Goal: Task Accomplishment & Management: Manage account settings

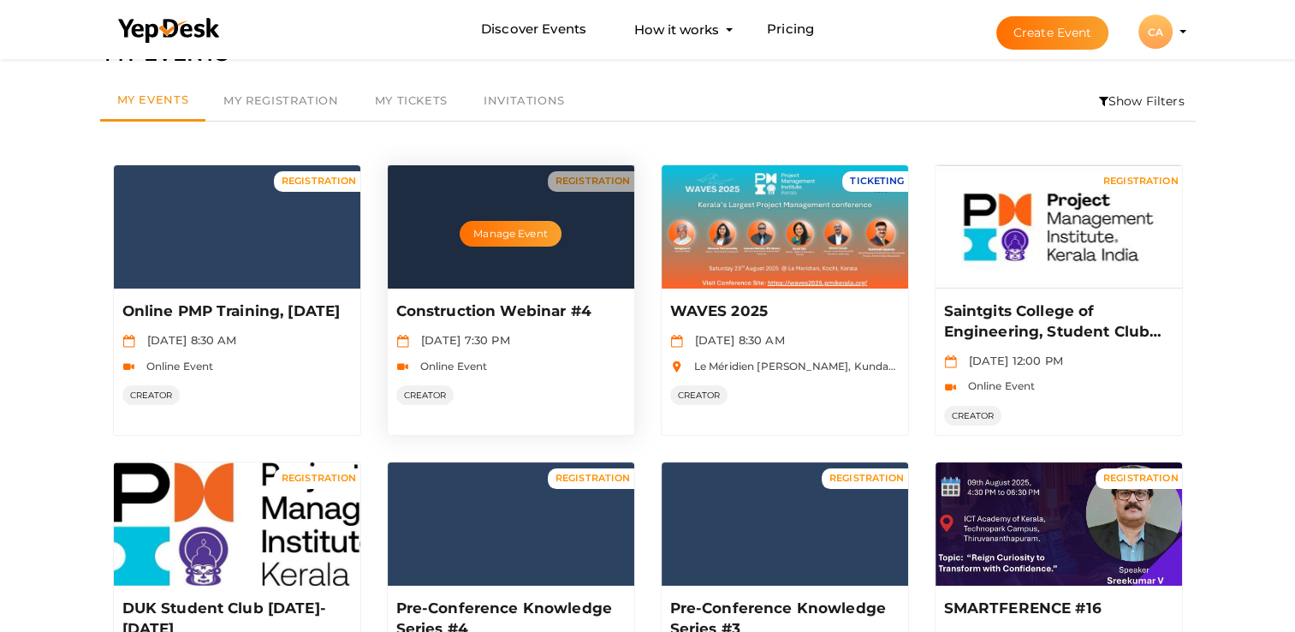
scroll to position [86, 0]
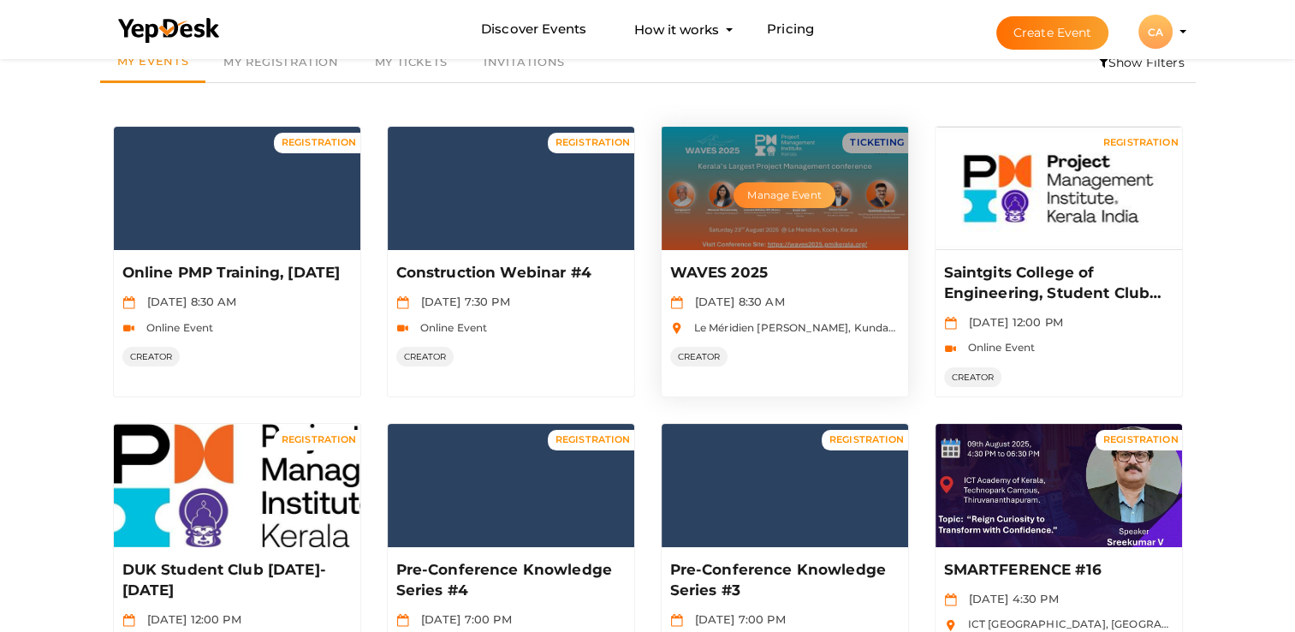
click at [774, 189] on button "Manage Event" at bounding box center [784, 195] width 101 height 26
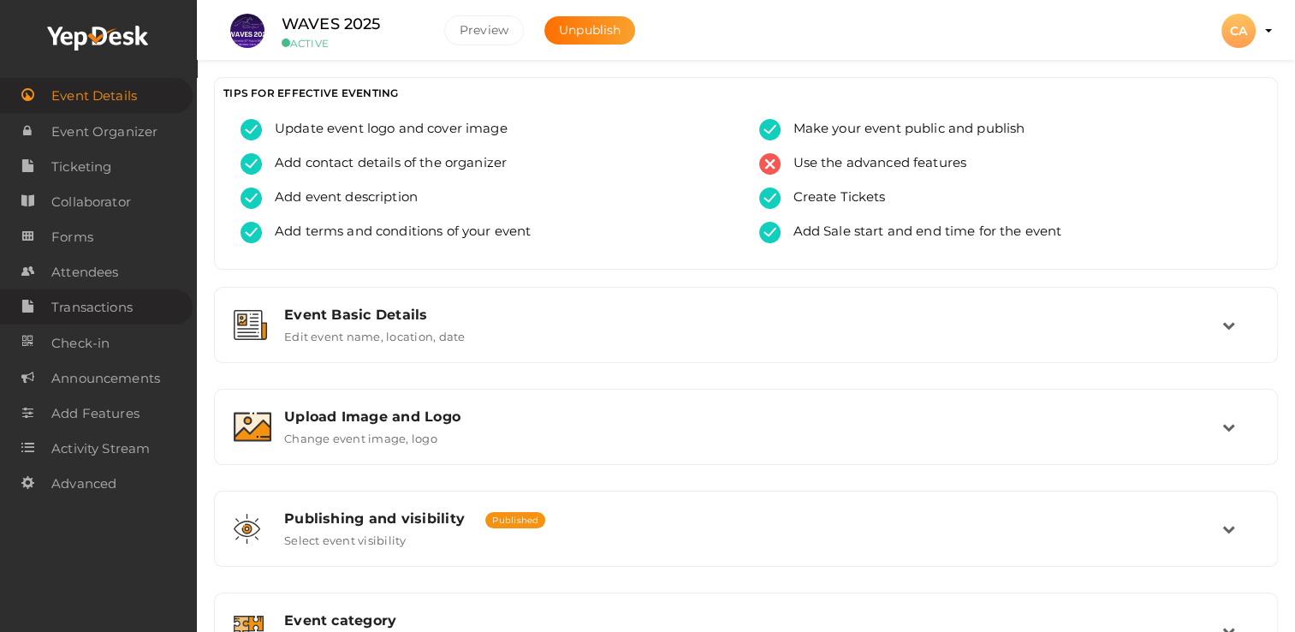
click at [97, 313] on span "Transactions" at bounding box center [91, 307] width 81 height 34
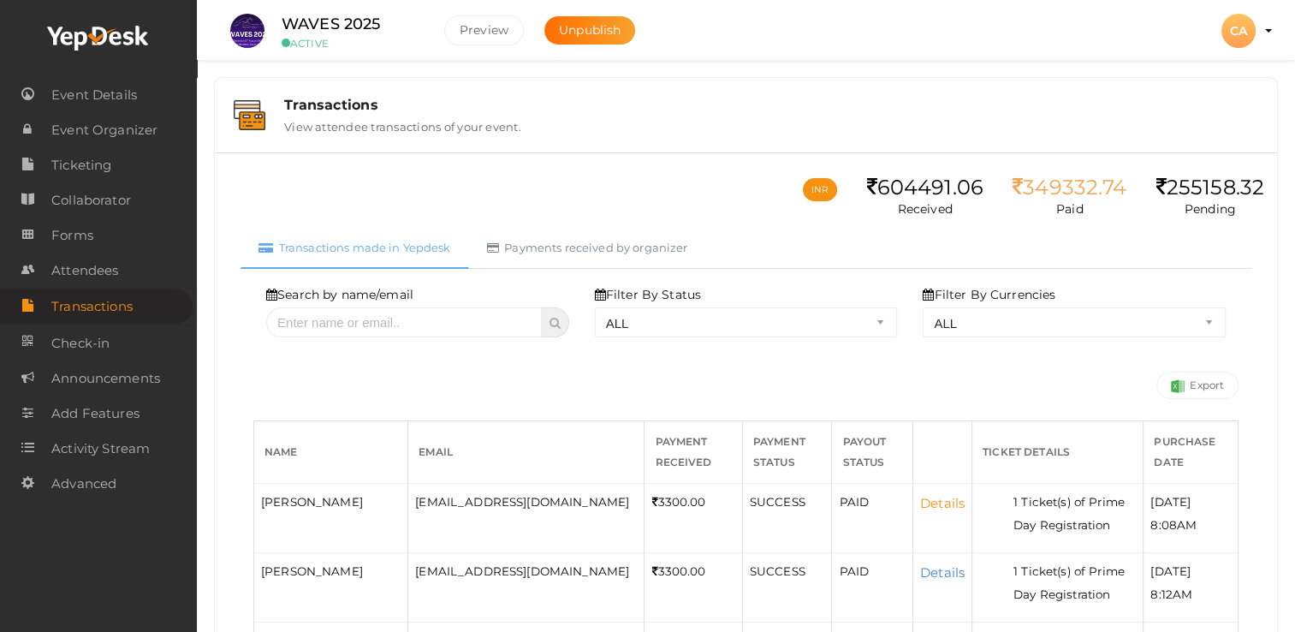
click at [920, 502] on link "Details" at bounding box center [942, 503] width 45 height 16
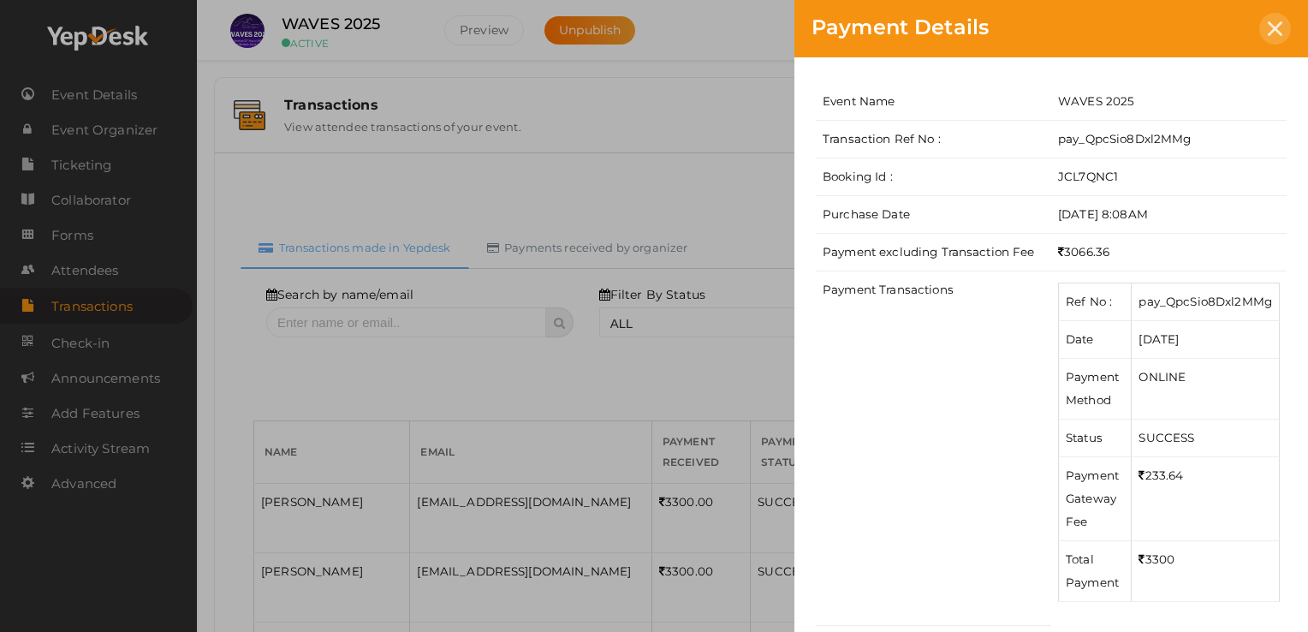
click at [1277, 27] on icon at bounding box center [1275, 28] width 15 height 15
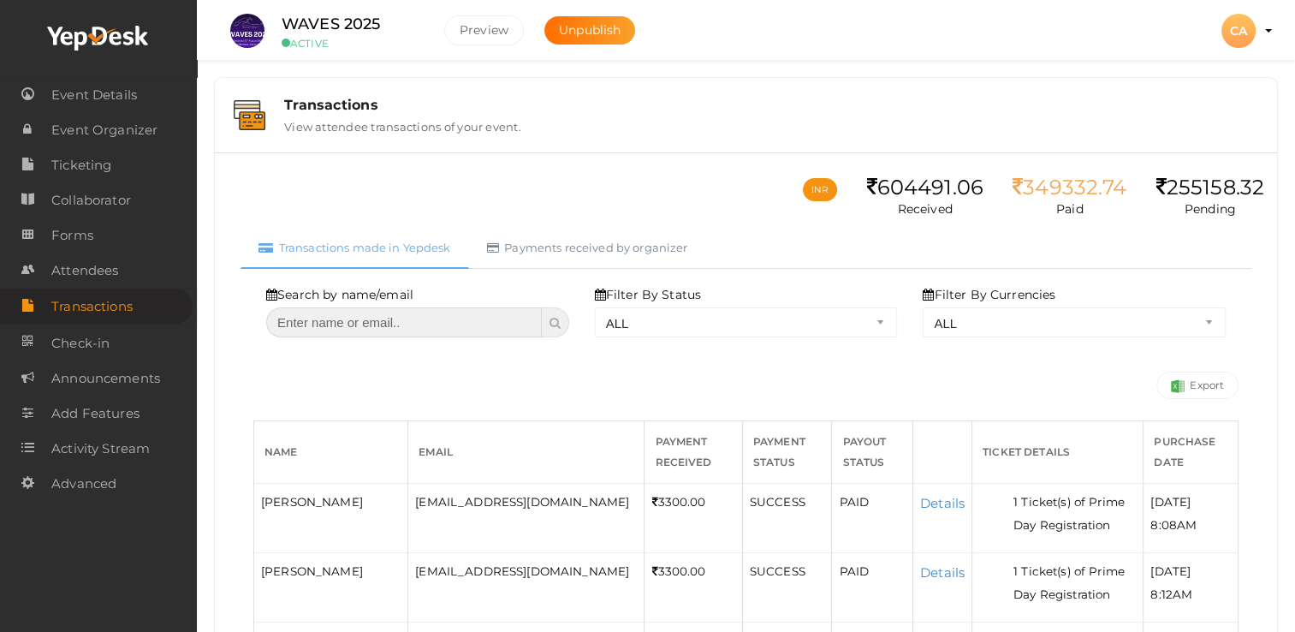
click at [380, 325] on input "text" at bounding box center [404, 322] width 276 height 30
type input "[DEMOGRAPHIC_DATA]"
select select "? string:ALL ?"
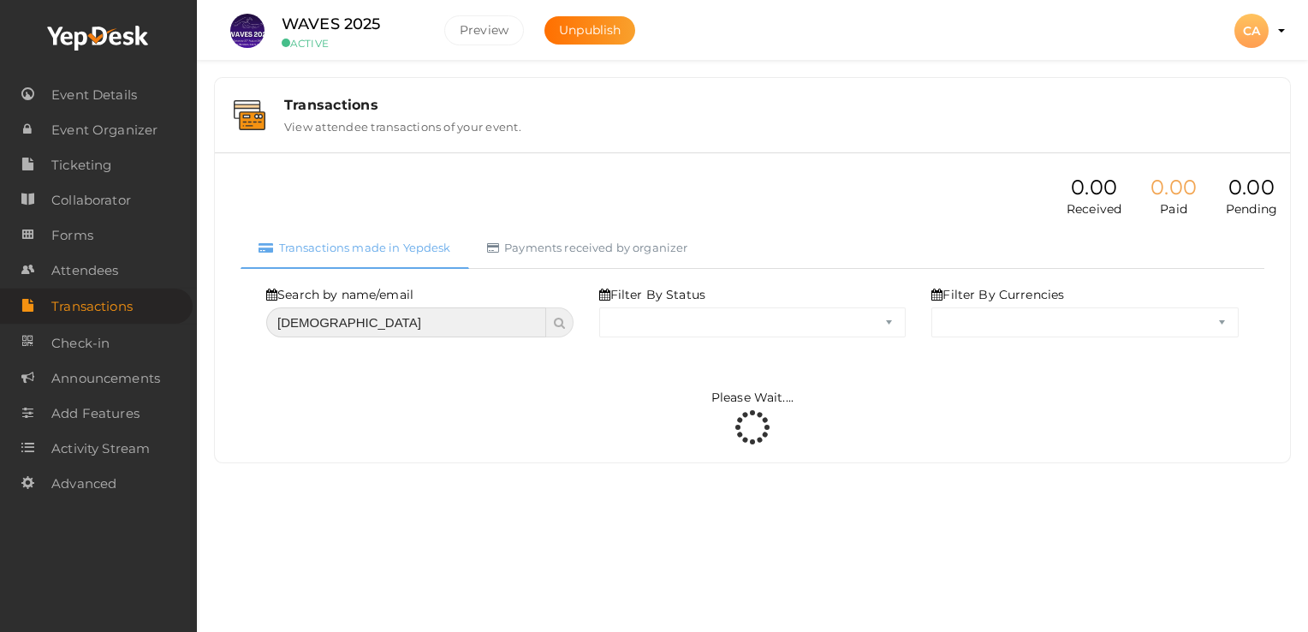
select select "ALL"
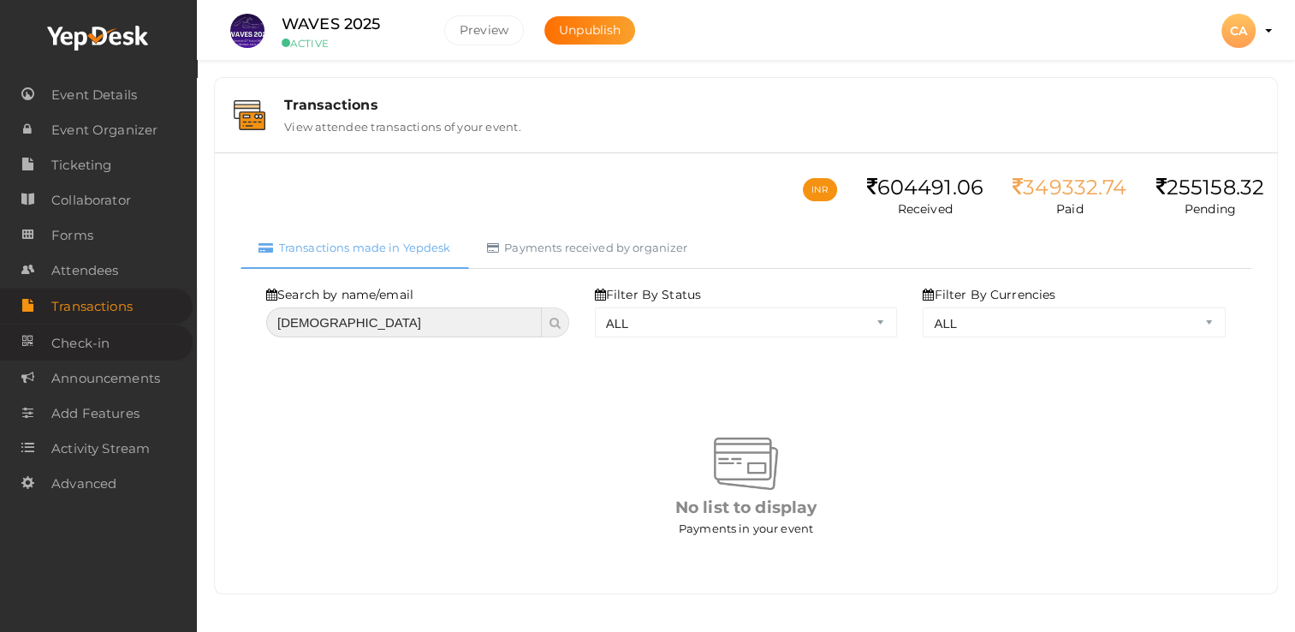
drag, startPoint x: 353, startPoint y: 322, endPoint x: 104, endPoint y: 344, distance: 249.3
click at [104, 344] on body "Discover Events How it works Powerful Registration / Ticketing Start selling yo…" at bounding box center [647, 316] width 1295 height 632
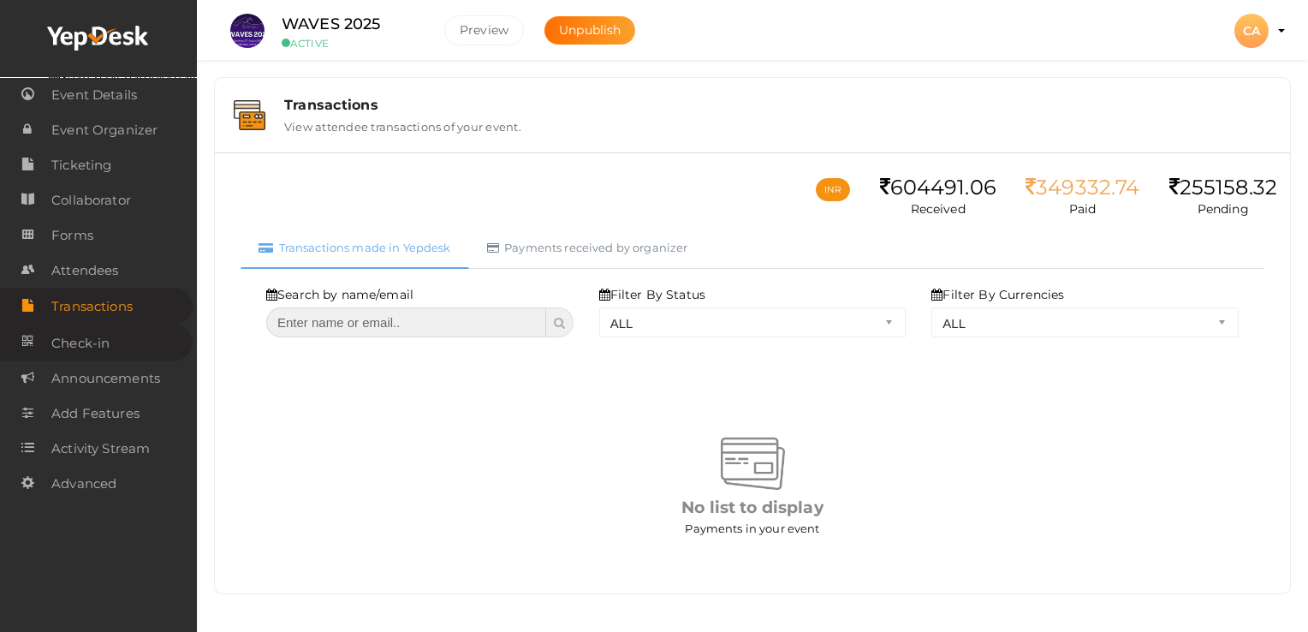
select select "? string:ALL ?"
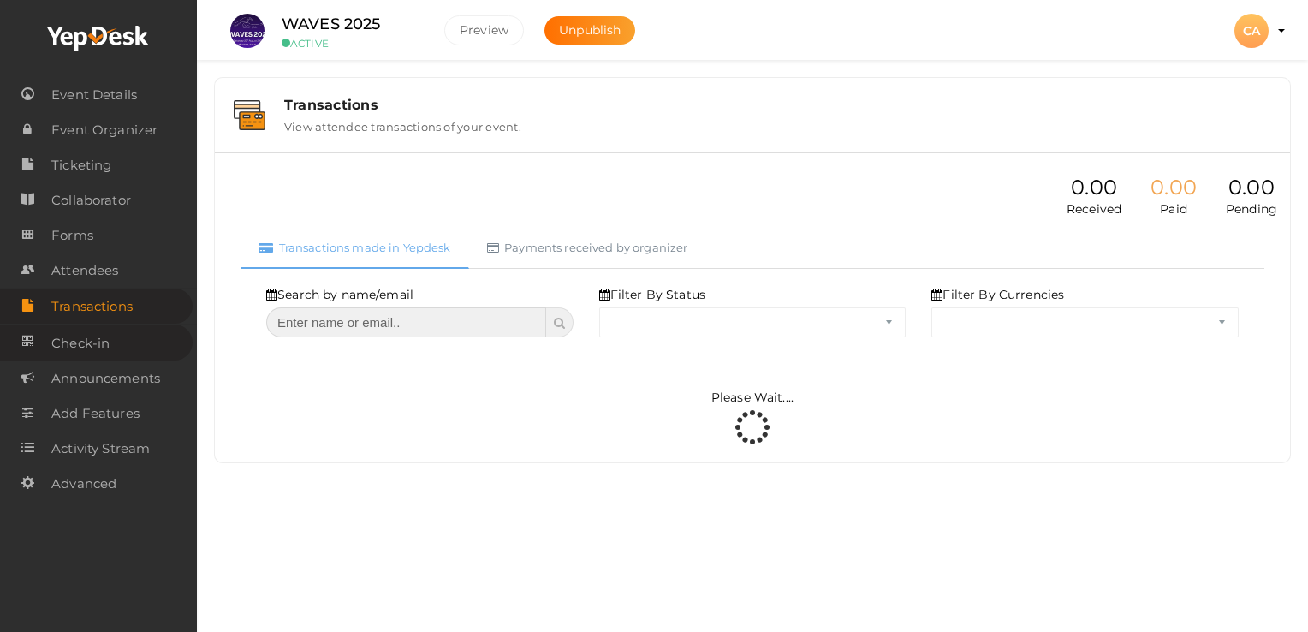
select select "ALL"
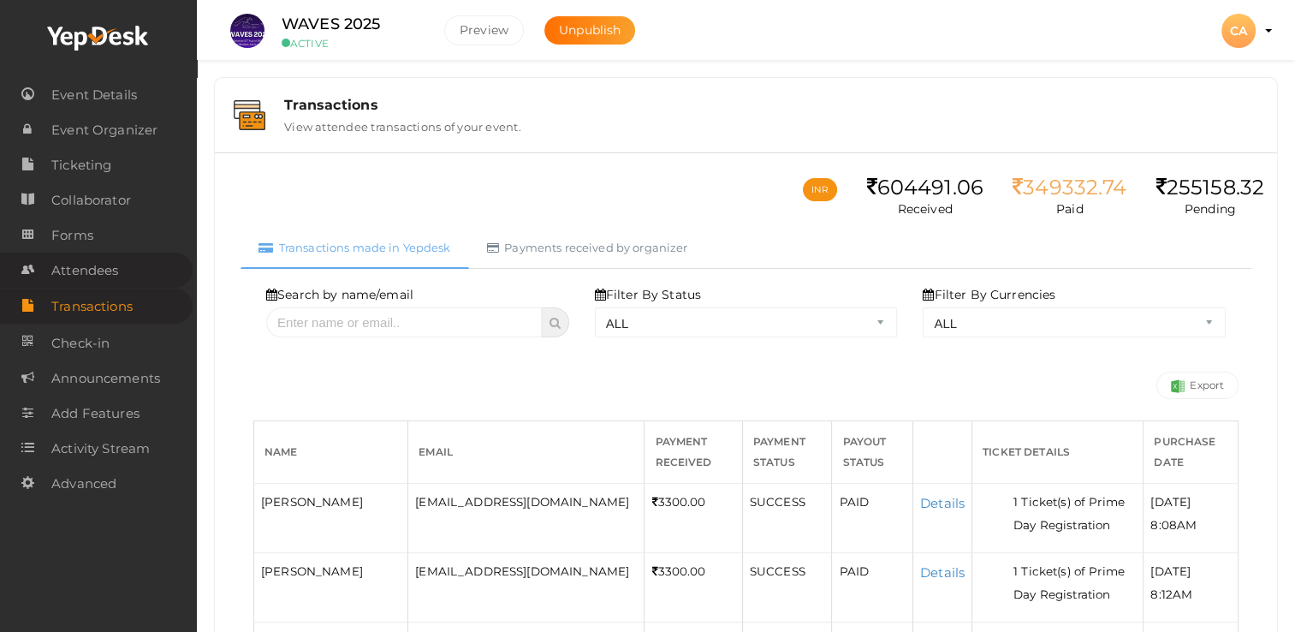
click at [96, 272] on span "Attendees" at bounding box center [84, 270] width 67 height 34
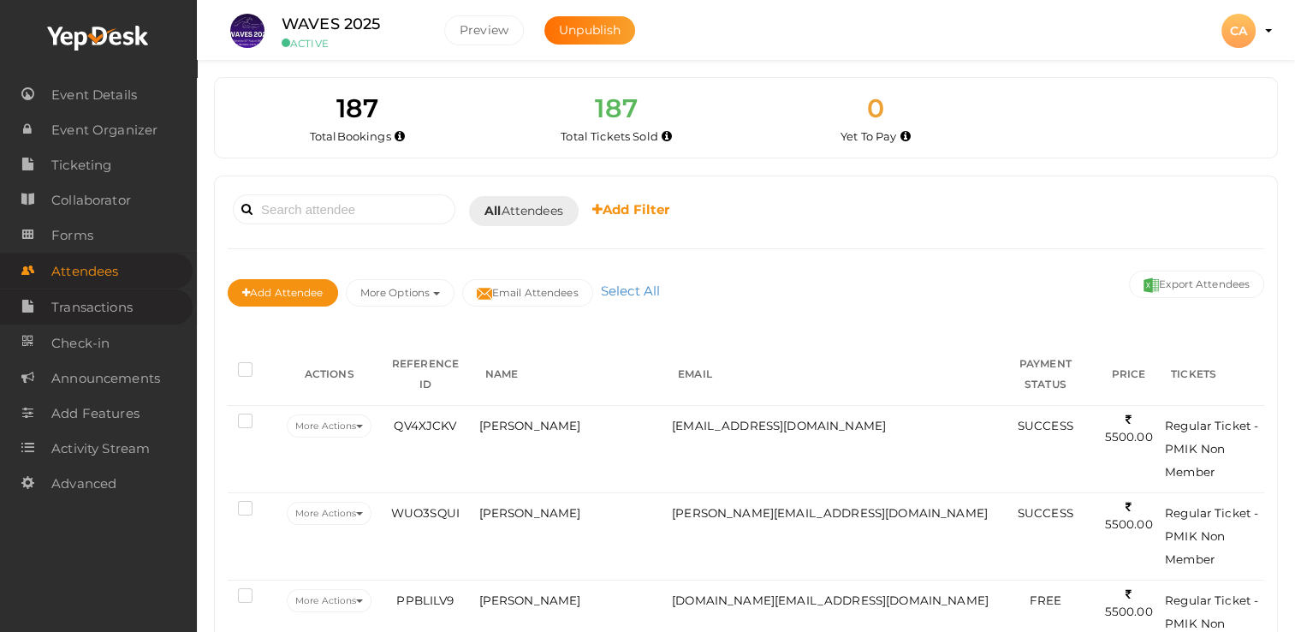
click at [75, 306] on span "Transactions" at bounding box center [91, 307] width 81 height 34
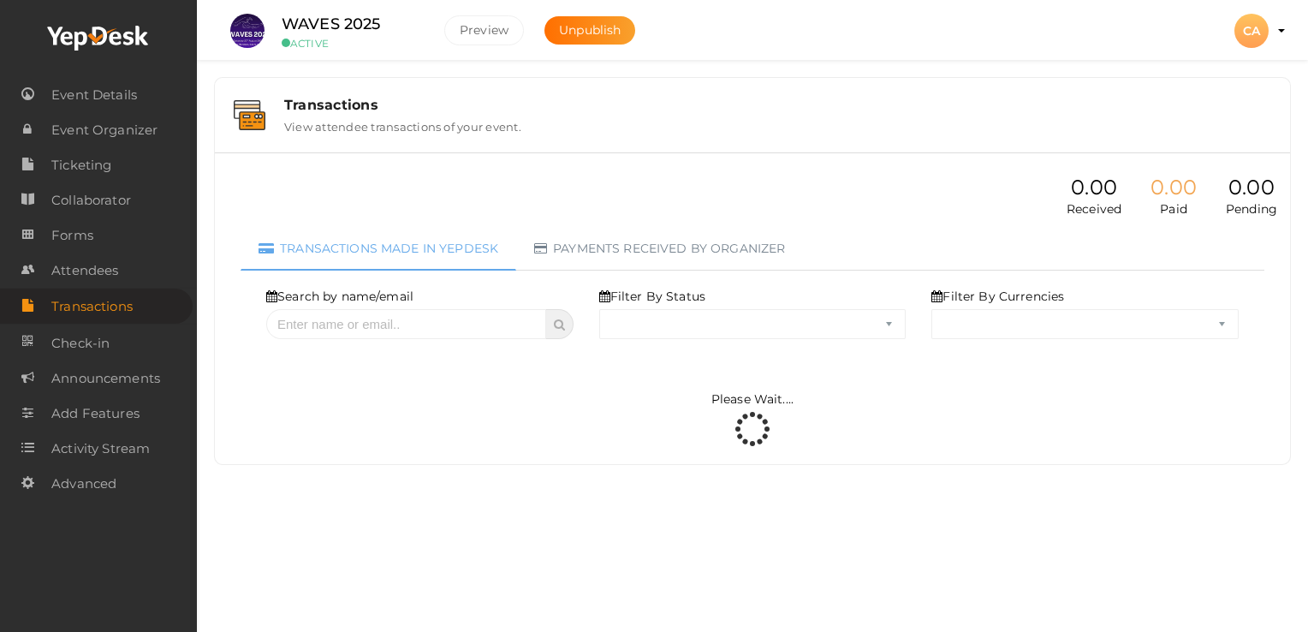
select select "ALL"
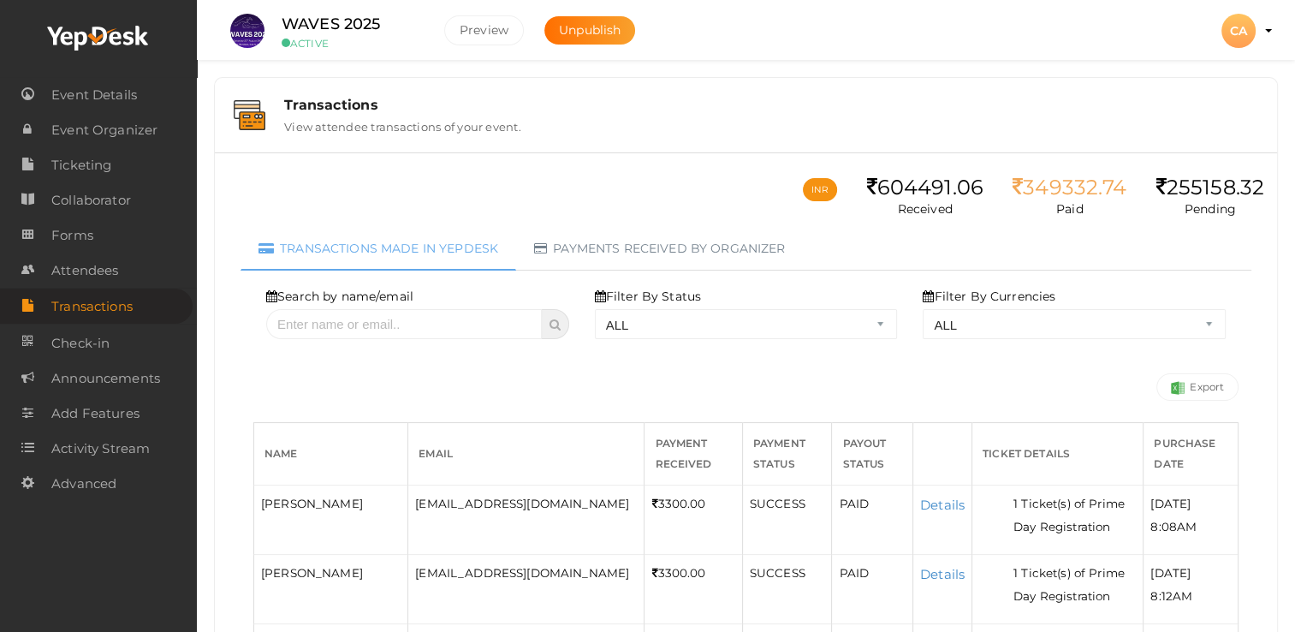
click at [301, 453] on th "Name" at bounding box center [331, 453] width 154 height 62
click at [389, 445] on th "Name" at bounding box center [331, 453] width 154 height 62
click at [438, 447] on th "Email" at bounding box center [526, 453] width 236 height 62
click at [327, 492] on div "[PERSON_NAME]" at bounding box center [331, 503] width 140 height 23
click at [312, 510] on div "[PERSON_NAME]" at bounding box center [331, 503] width 140 height 23
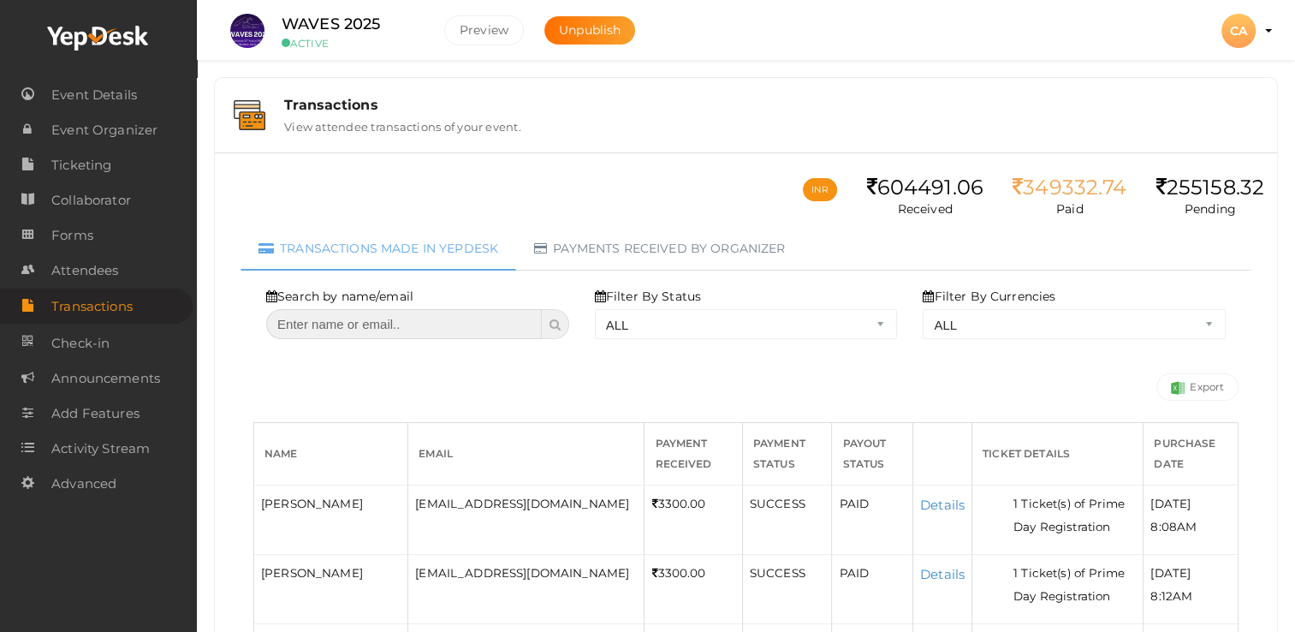
click at [325, 332] on input "text" at bounding box center [404, 324] width 276 height 30
paste input "[EMAIL_ADDRESS][DOMAIN_NAME]"
type input "[EMAIL_ADDRESS][DOMAIN_NAME]"
click at [555, 327] on icon at bounding box center [555, 324] width 11 height 12
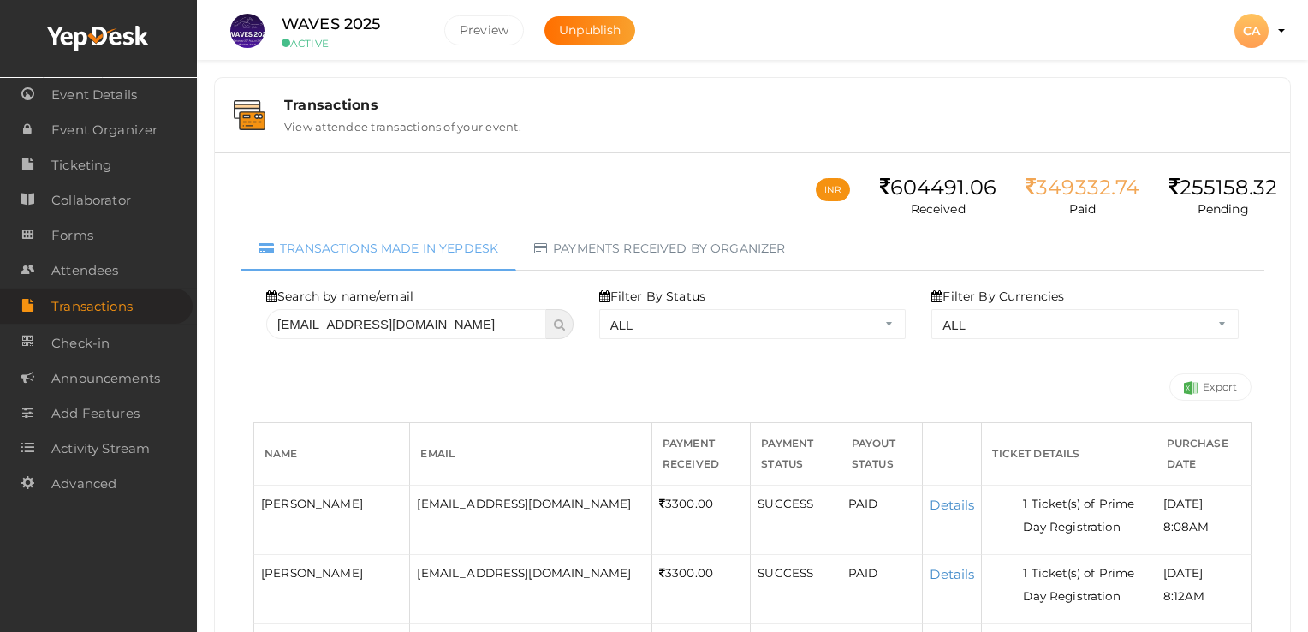
select select "? string:ALL ?"
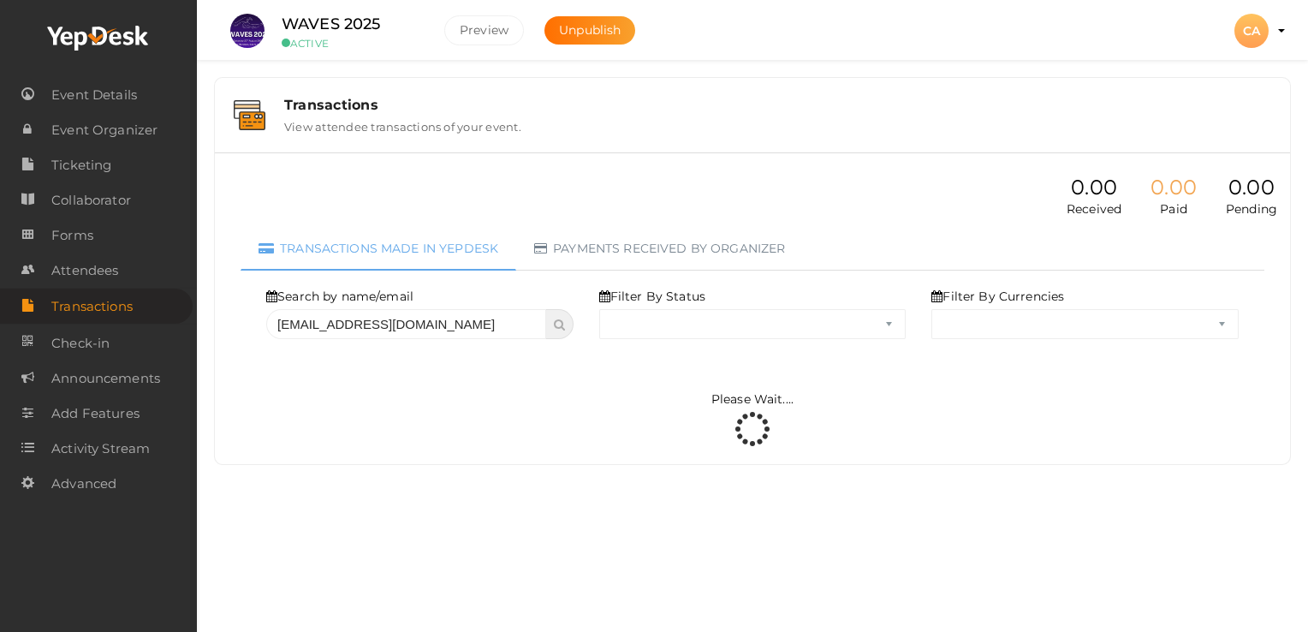
select select "ALL"
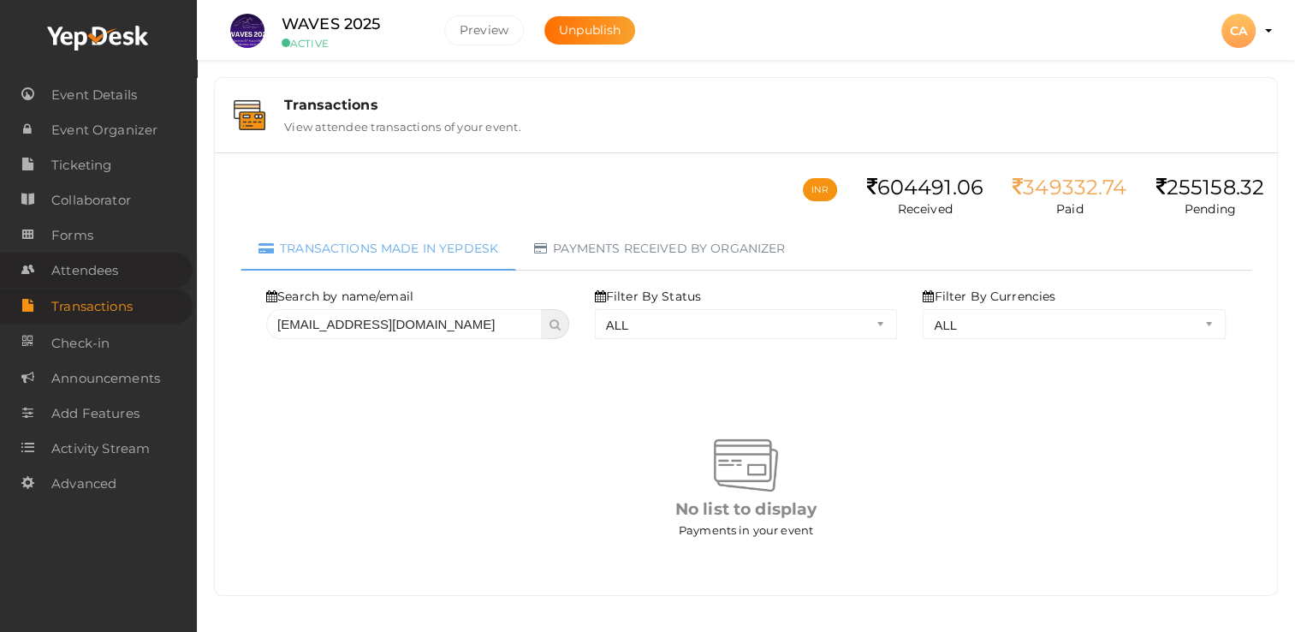
click at [110, 279] on span "Attendees" at bounding box center [84, 270] width 67 height 34
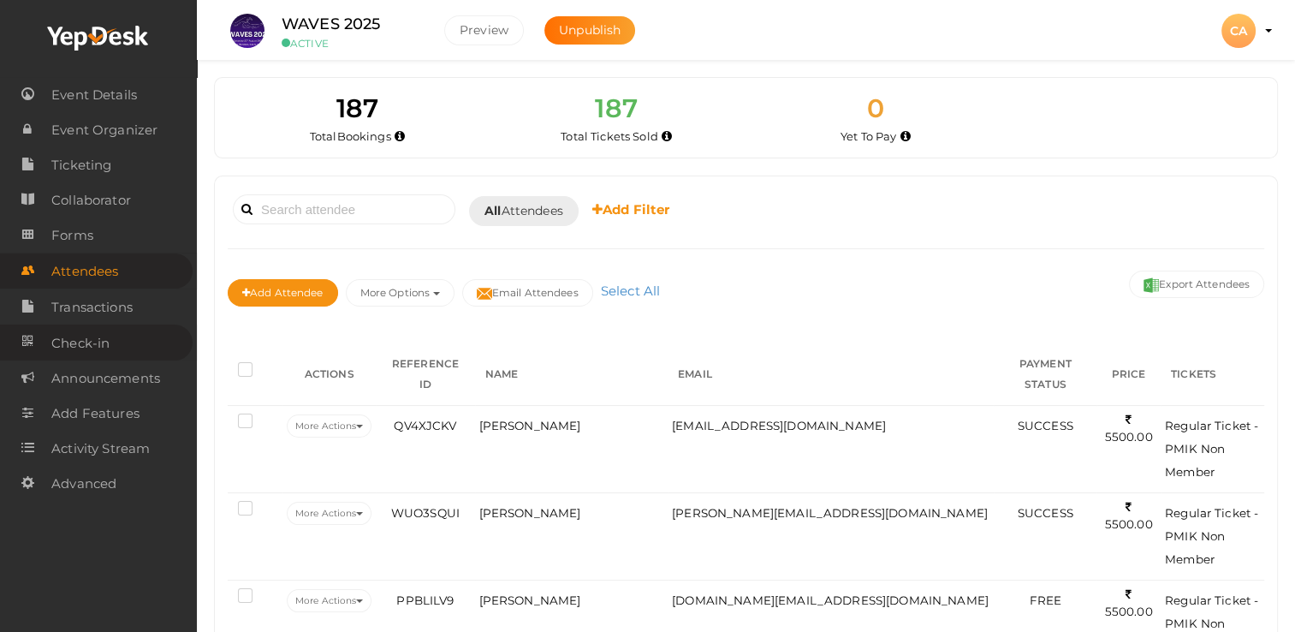
click at [84, 350] on span "Check-in" at bounding box center [80, 343] width 58 height 34
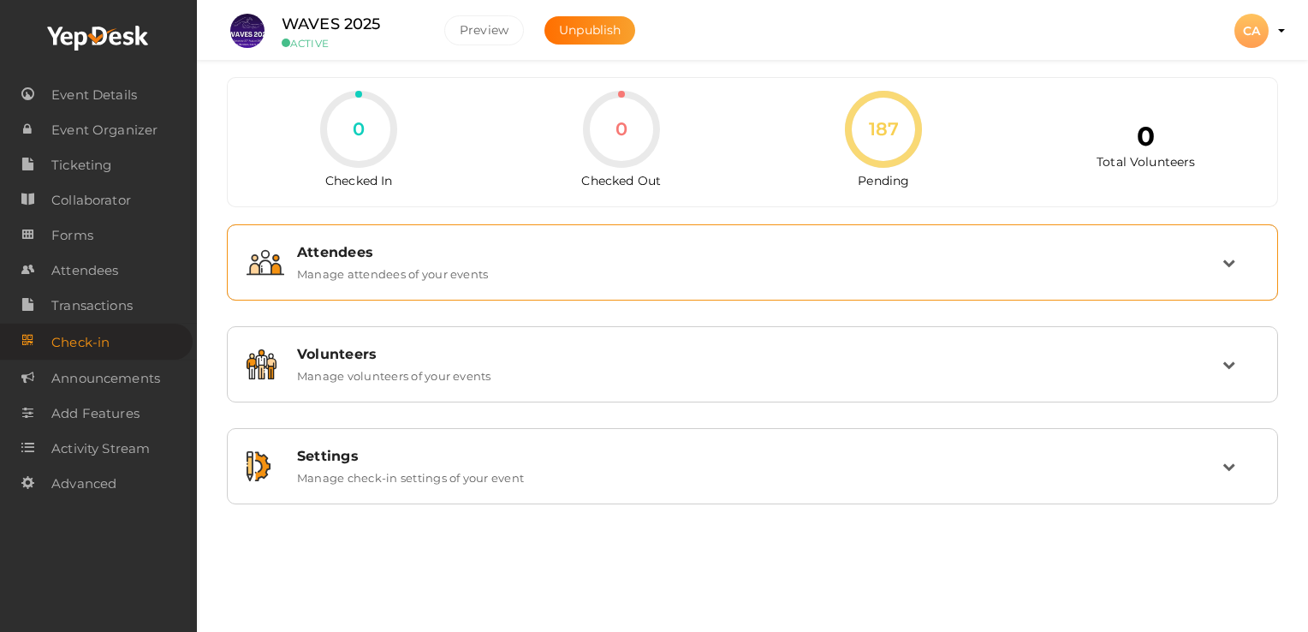
click at [1232, 263] on icon at bounding box center [1228, 262] width 13 height 13
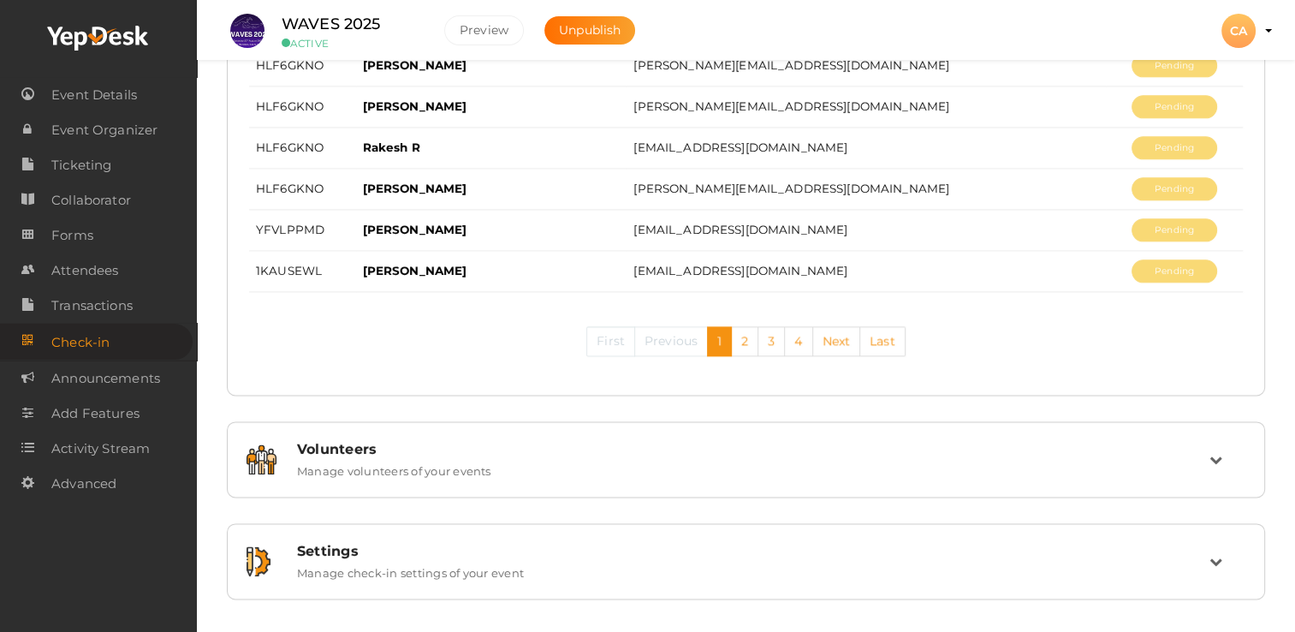
scroll to position [1664, 0]
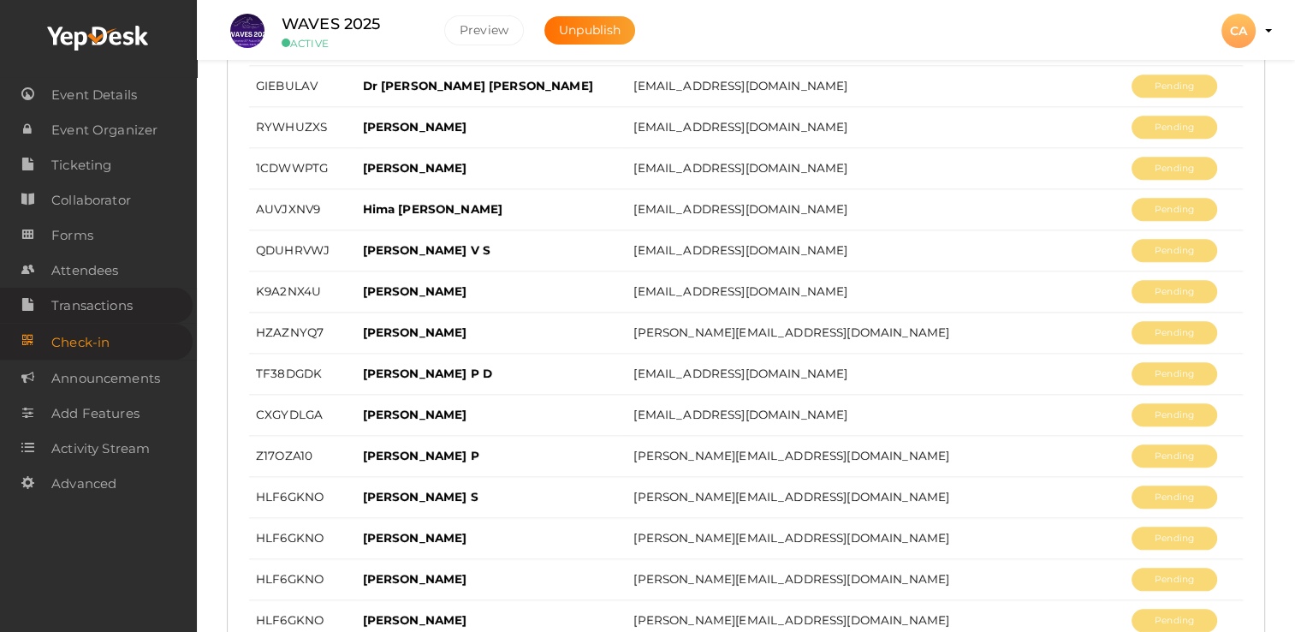
click at [76, 306] on span "Transactions" at bounding box center [91, 305] width 81 height 34
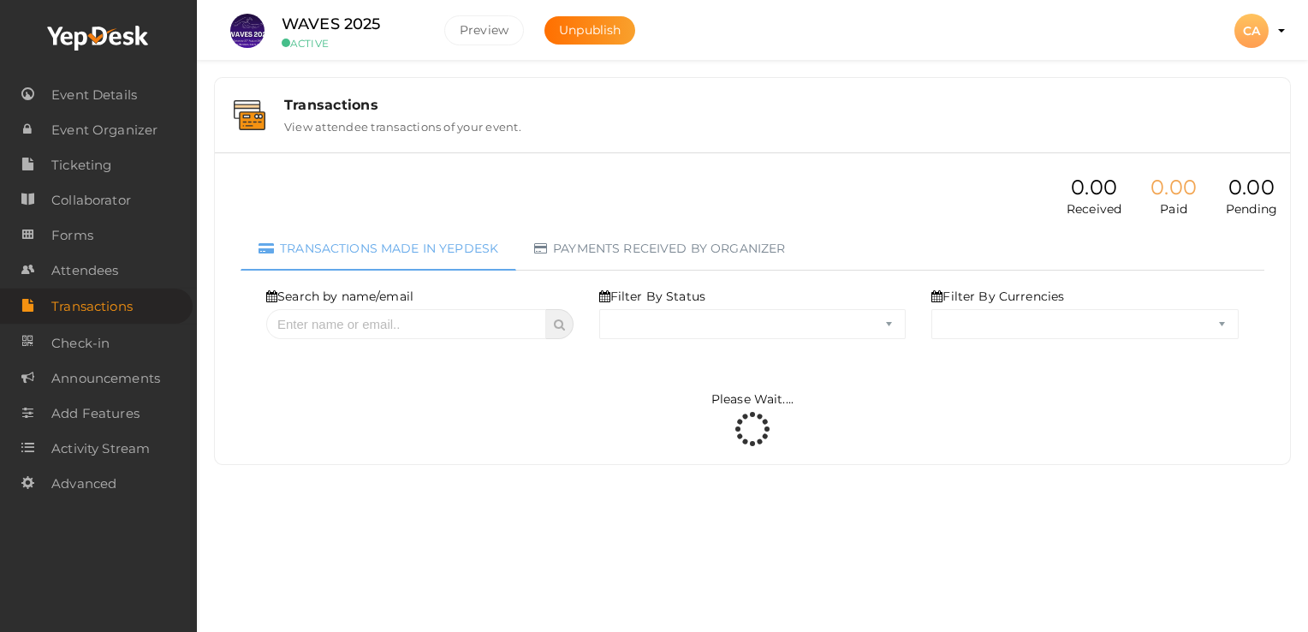
select select "ALL"
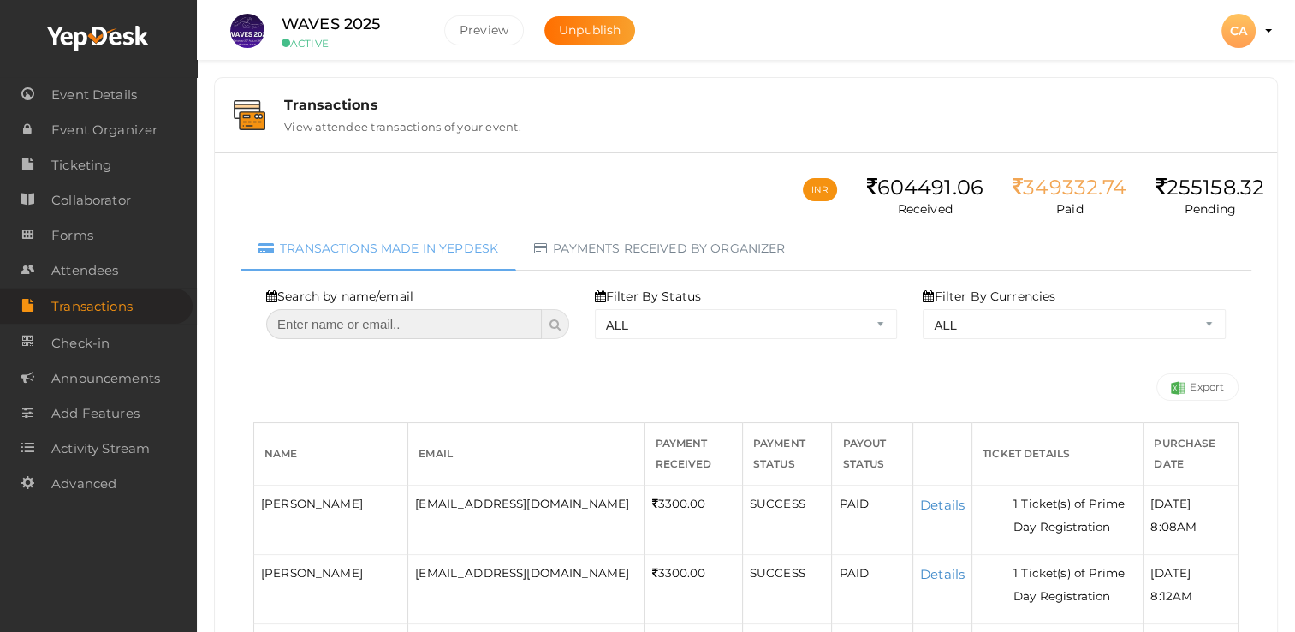
click at [381, 309] on input "text" at bounding box center [404, 324] width 276 height 30
paste input "BPYDBRJC"
type input "BPYDBRJC"
click at [562, 324] on span at bounding box center [555, 324] width 27 height 30
select select "? string:ALL ?"
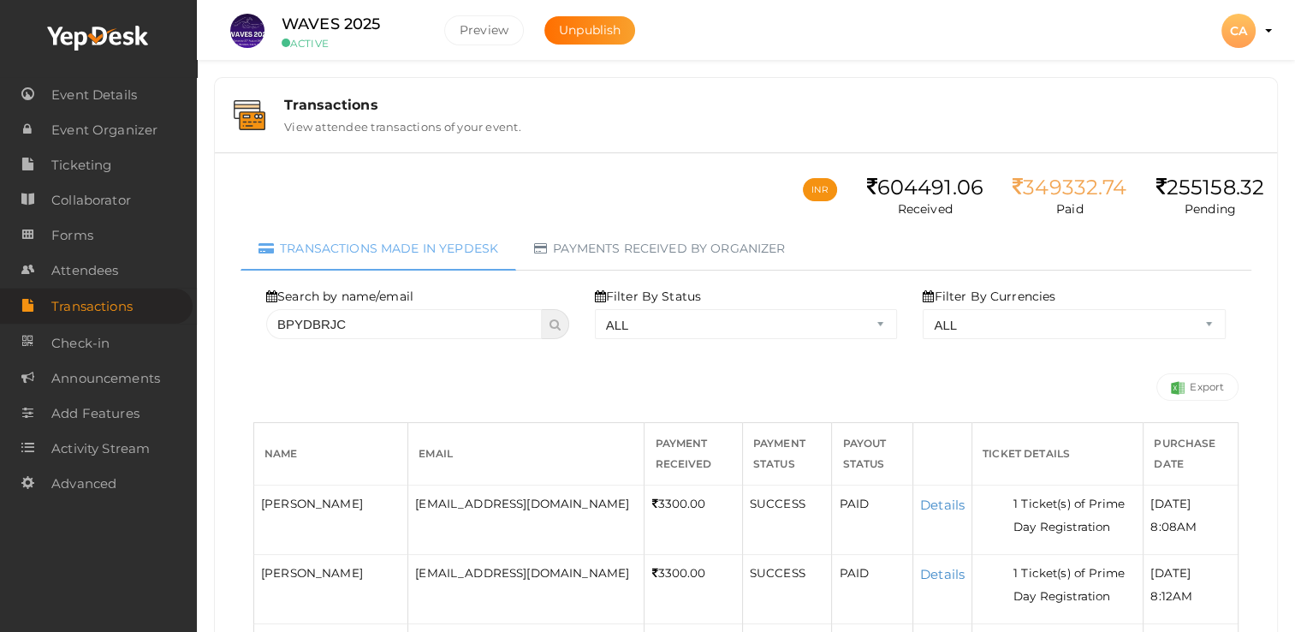
select select "? string:ALL ?"
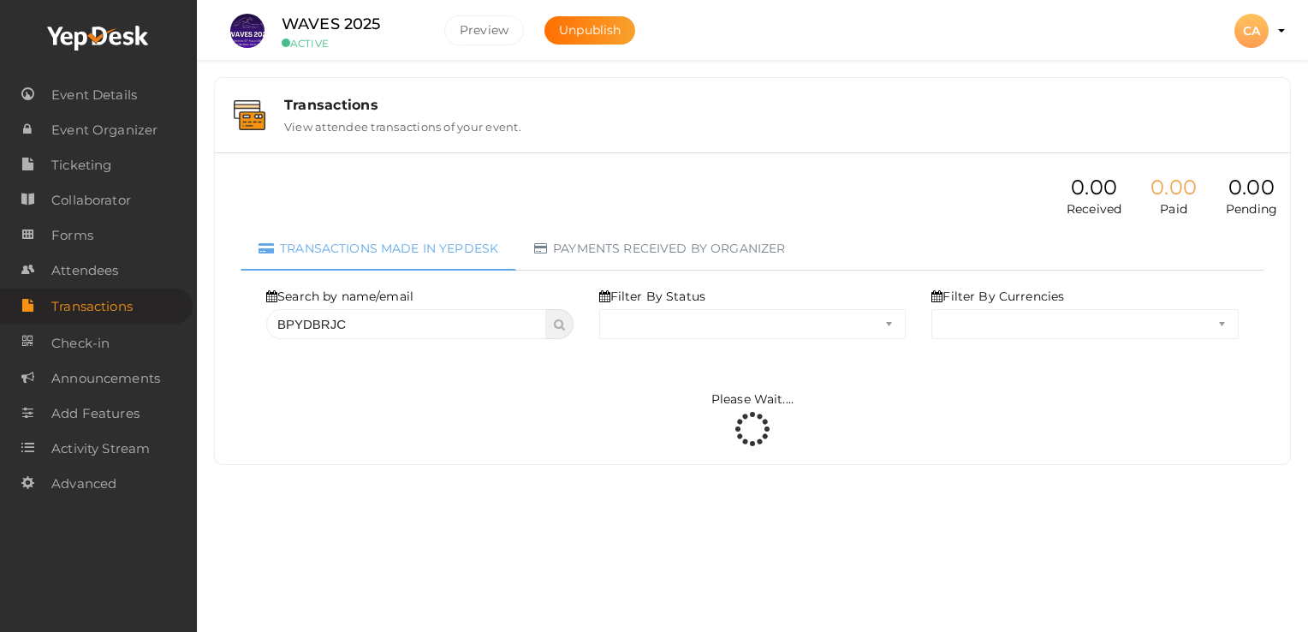
select select "ALL"
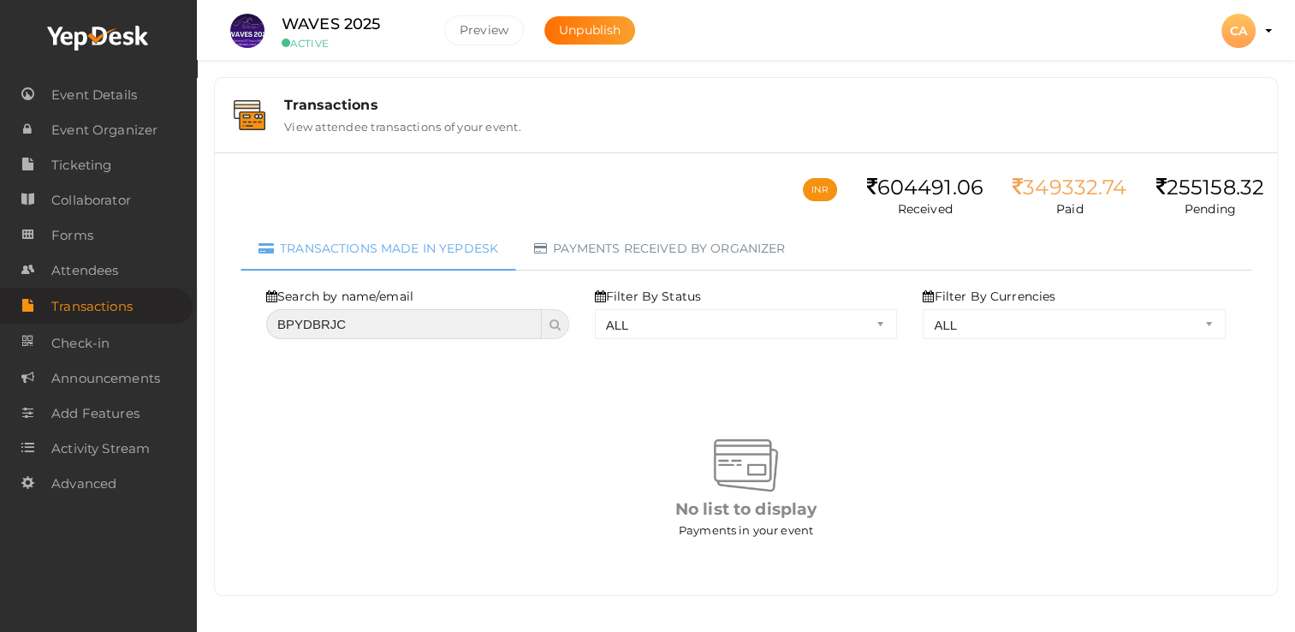
drag, startPoint x: 380, startPoint y: 324, endPoint x: 100, endPoint y: 294, distance: 281.5
click at [103, 294] on body "Discover Events How it works Powerful Registration / Ticketing Start selling yo…" at bounding box center [647, 316] width 1295 height 632
paste input "KXIPGHB1"
type input "KXIPGHB1"
click at [559, 324] on icon at bounding box center [555, 324] width 11 height 12
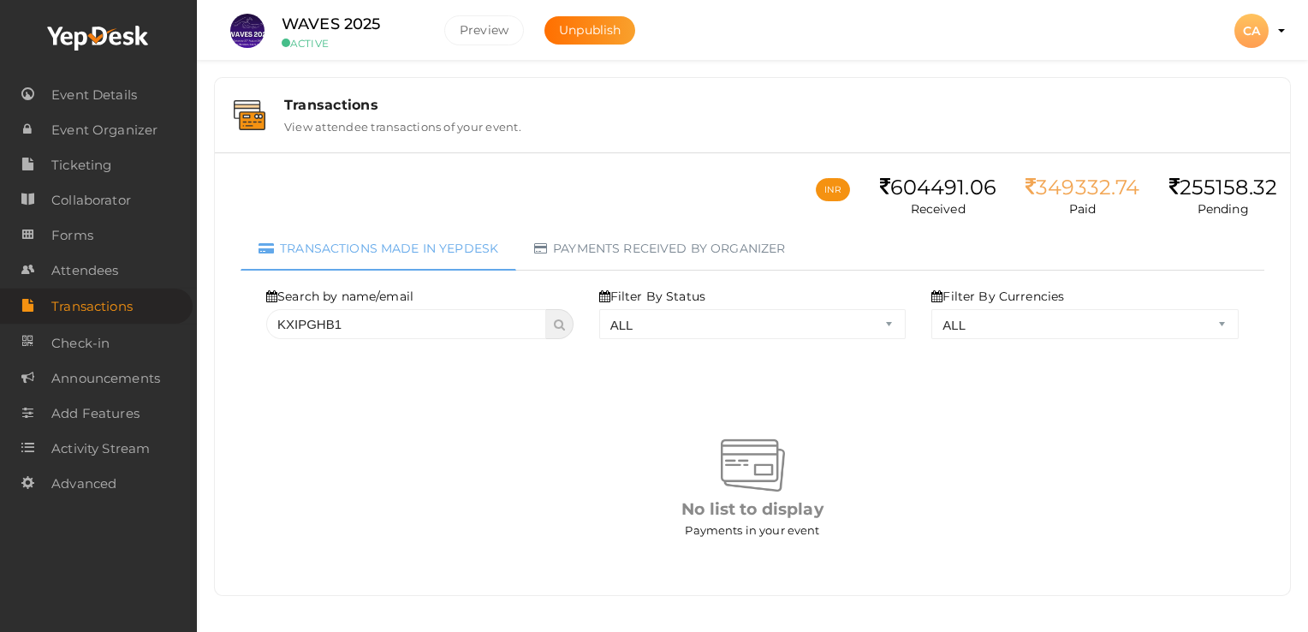
select select "? string:ALL ?"
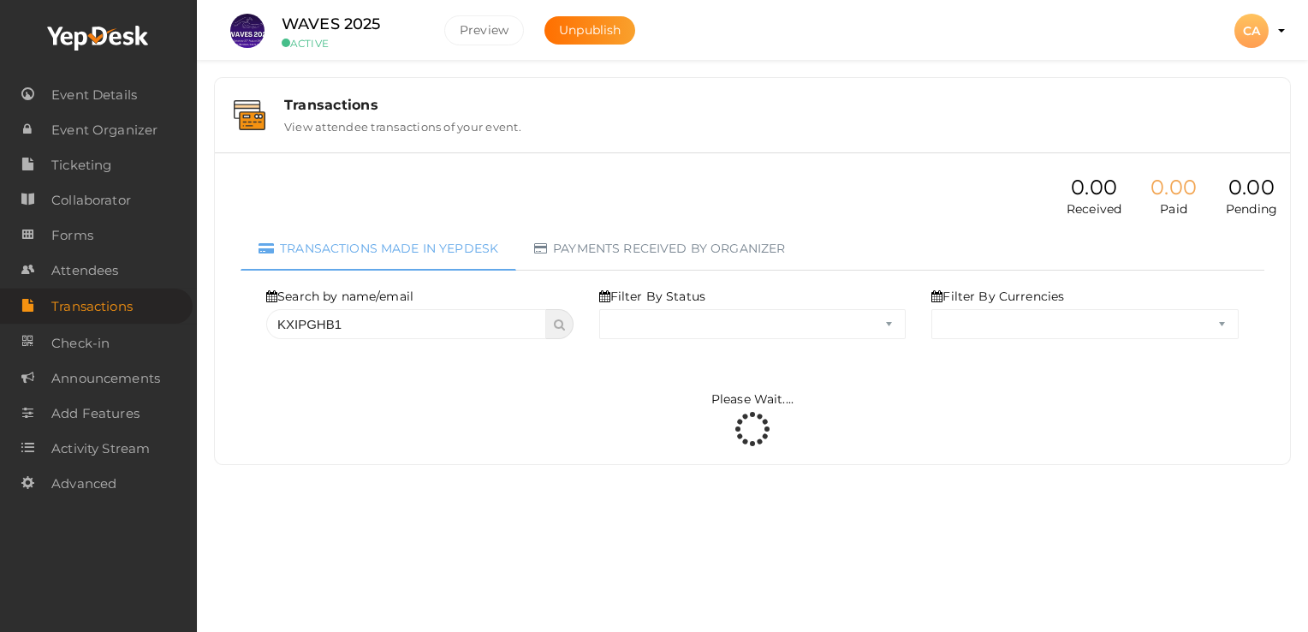
select select "ALL"
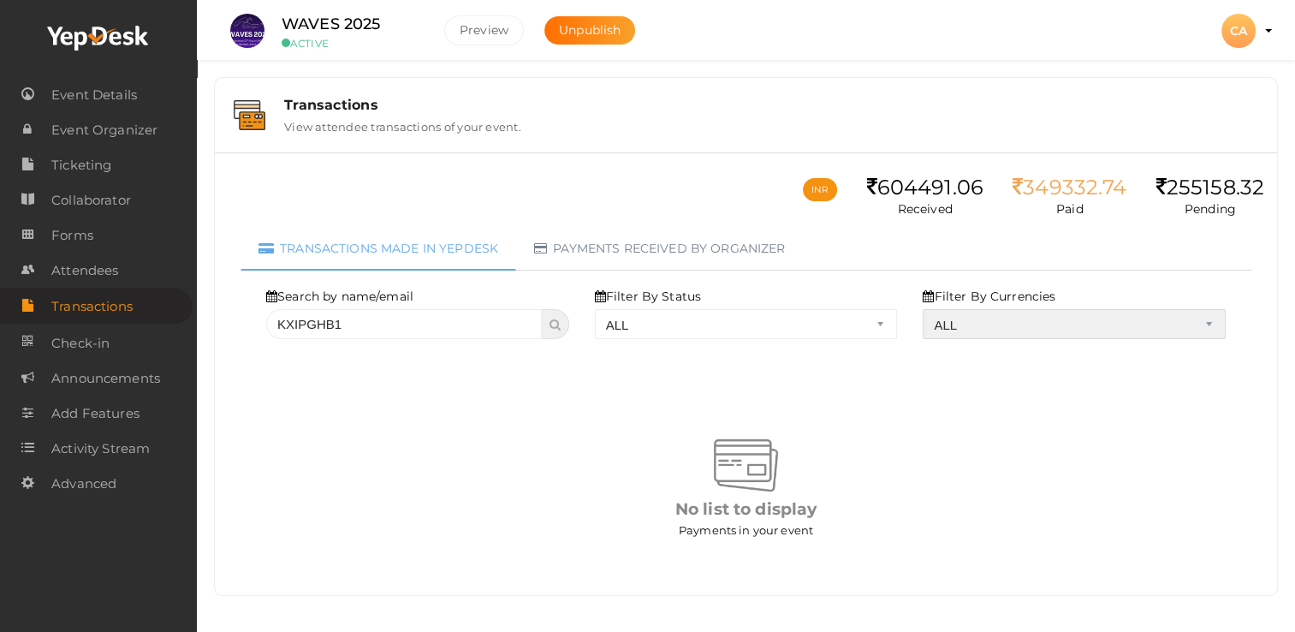
click at [1023, 328] on select "ALL INR" at bounding box center [1074, 324] width 303 height 30
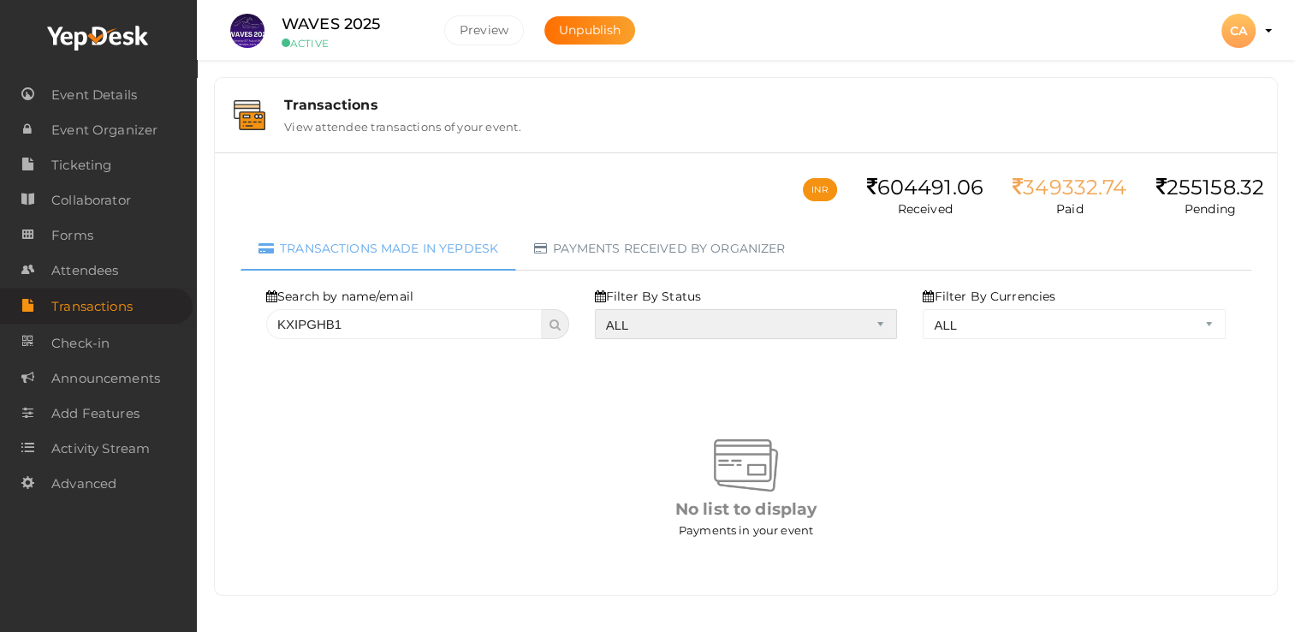
click at [740, 324] on select "ALL SUCCESS DECLINED UNAUTHORIZED FAILED NOTPAID FREE REFUNDED NA" at bounding box center [746, 324] width 303 height 30
click at [598, 309] on select "ALL SUCCESS DECLINED UNAUTHORIZED FAILED NOTPAID FREE REFUNDED NA" at bounding box center [746, 324] width 303 height 30
select select "? string:SUCCESS ?"
select select "? string:ALL ?"
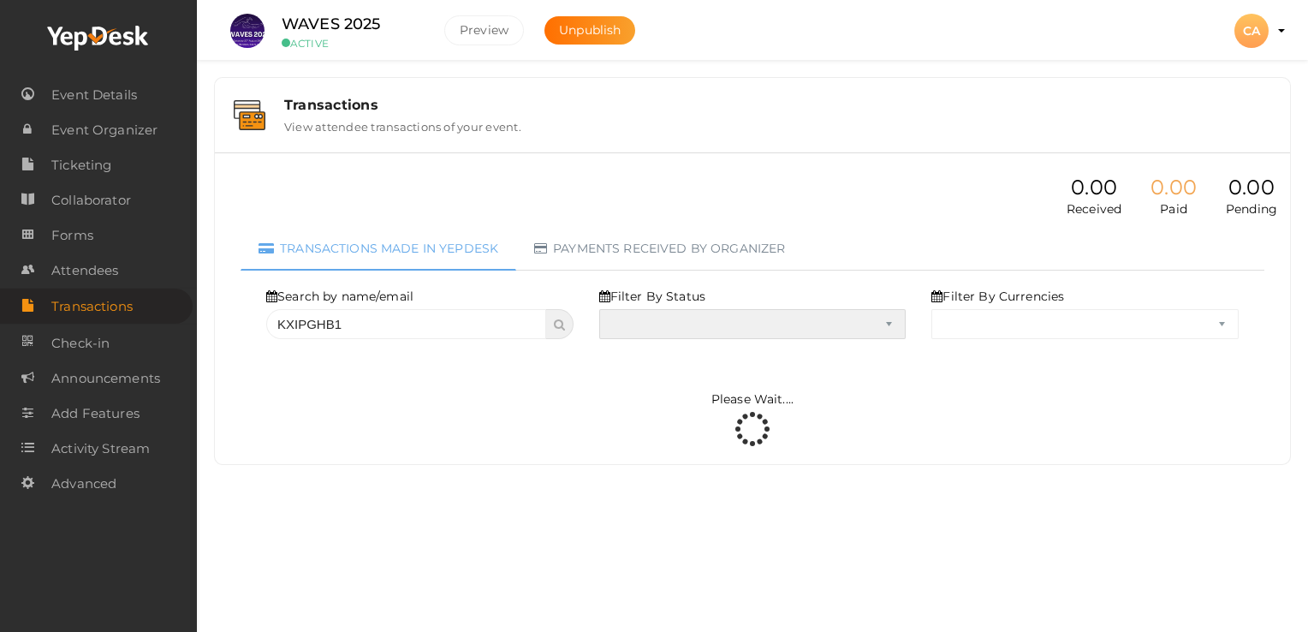
select select "SUCCESS"
select select "ALL"
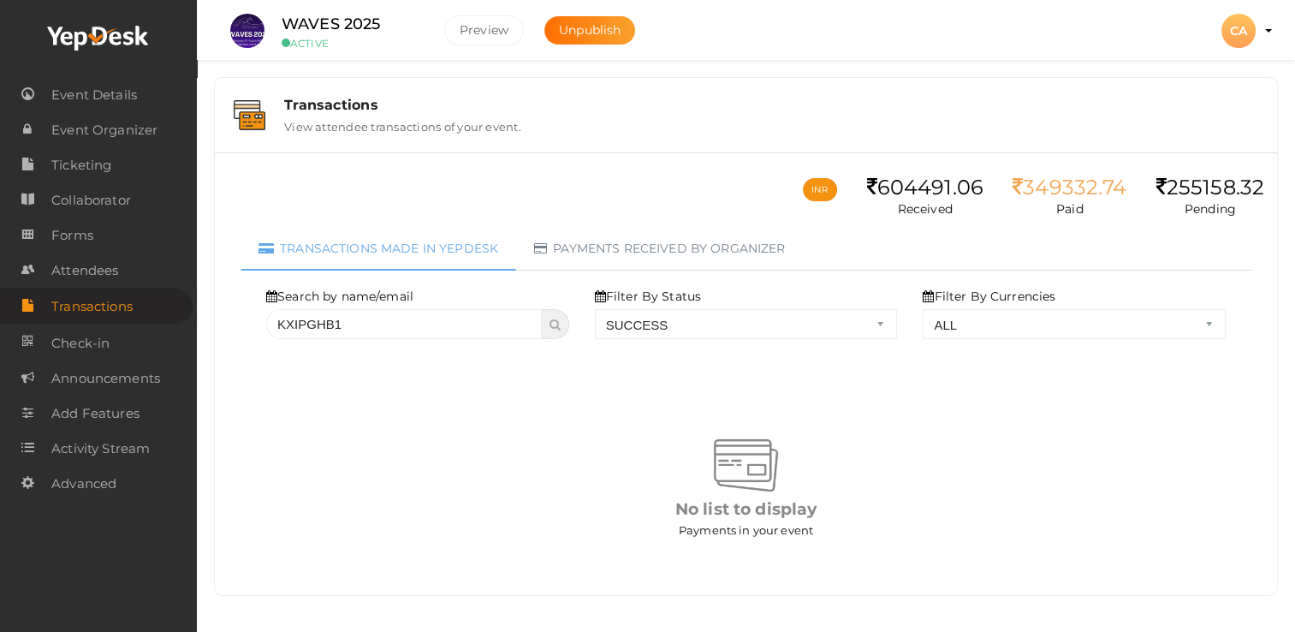
click at [777, 478] on img at bounding box center [746, 465] width 64 height 64
click at [65, 274] on span "Attendees" at bounding box center [84, 270] width 67 height 34
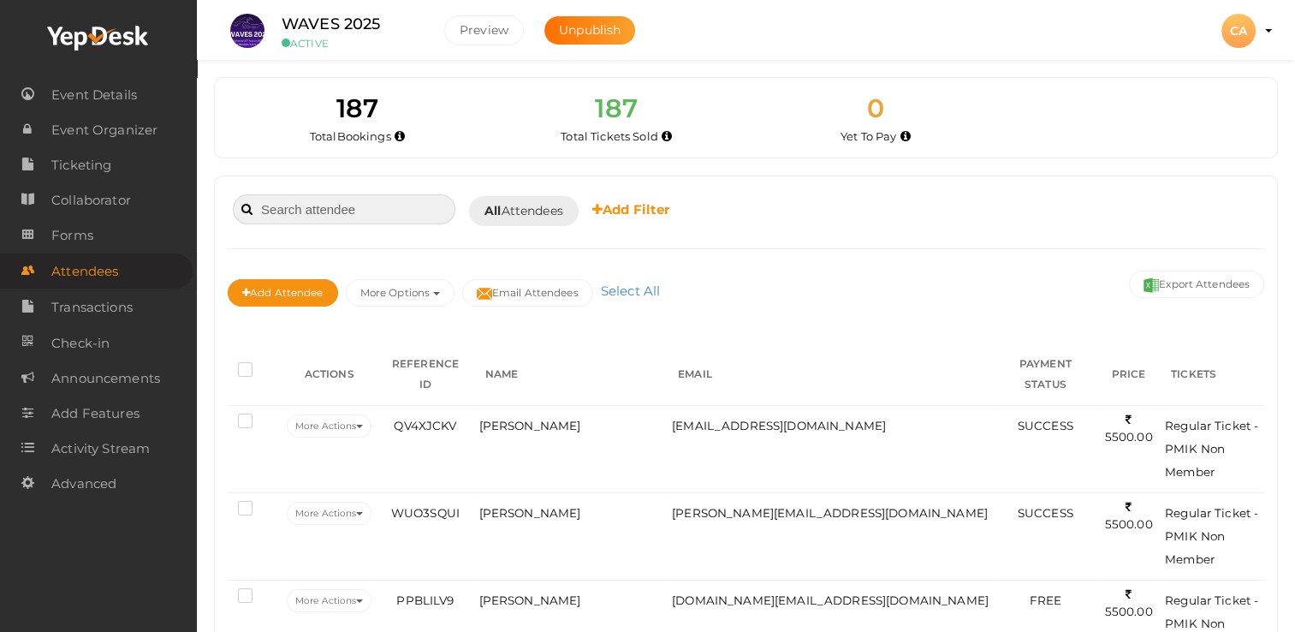
click at [321, 210] on input at bounding box center [344, 209] width 223 height 30
click at [283, 206] on input at bounding box center [344, 209] width 223 height 30
paste input "[PERSON_NAME]"
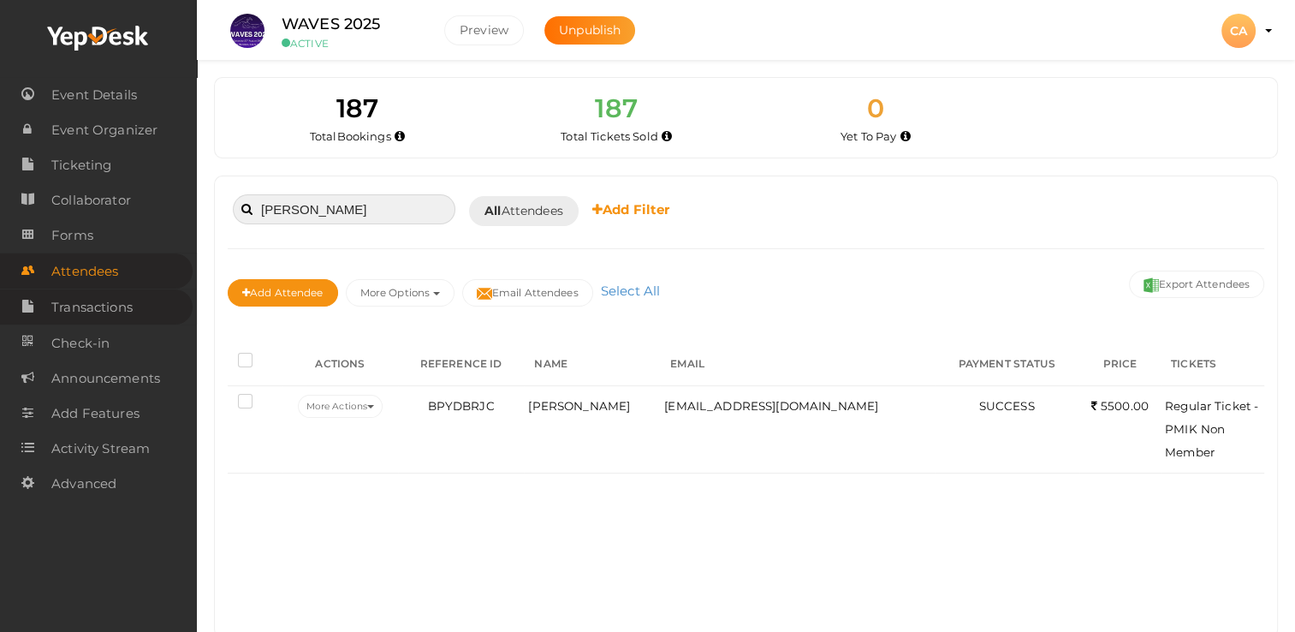
type input "[PERSON_NAME]"
click at [96, 312] on span "Transactions" at bounding box center [91, 307] width 81 height 34
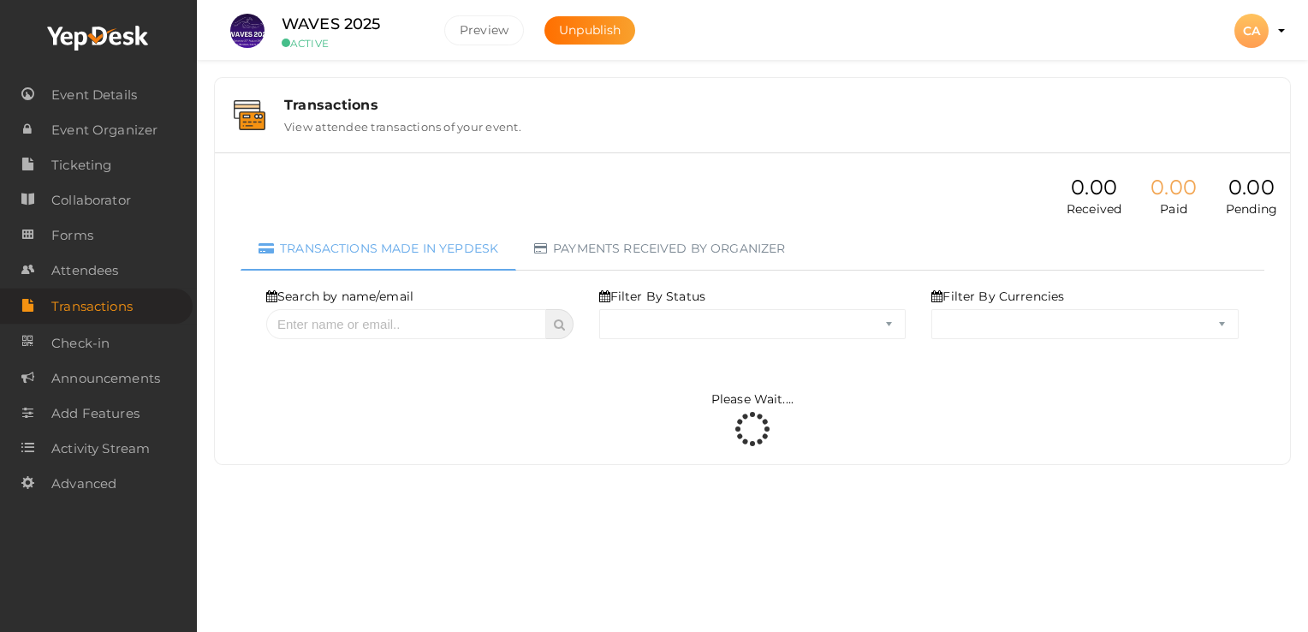
select select "ALL"
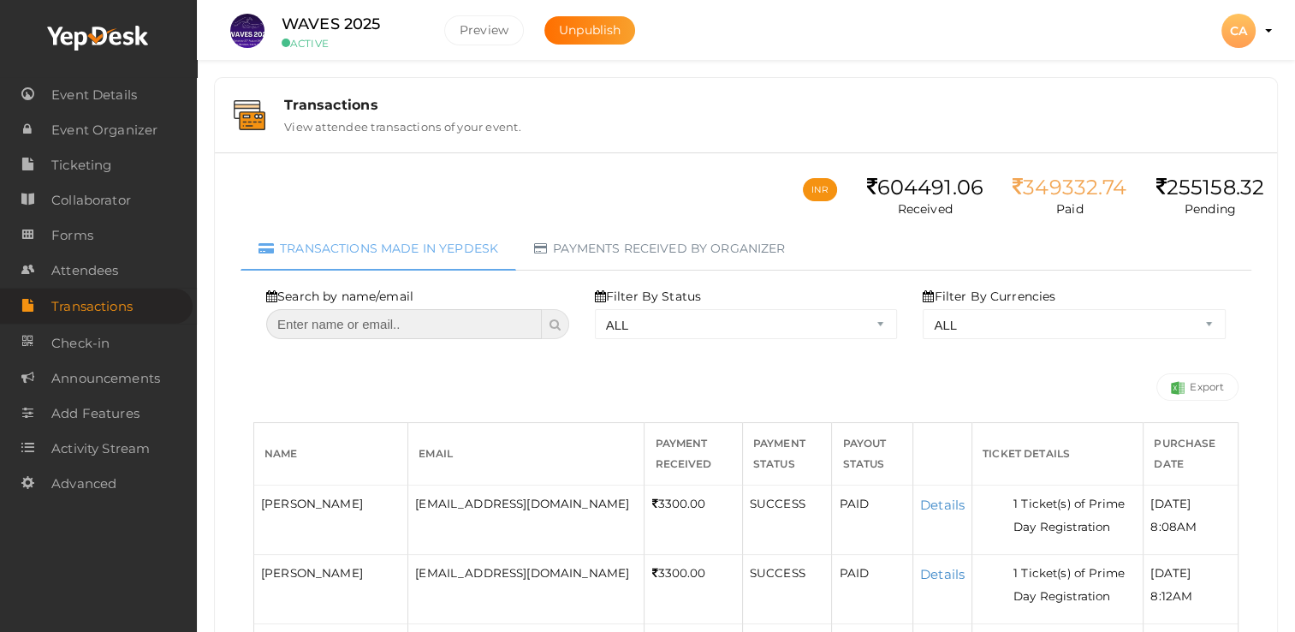
click at [400, 311] on input "text" at bounding box center [404, 324] width 276 height 30
click at [70, 276] on span "Attendees" at bounding box center [84, 270] width 67 height 34
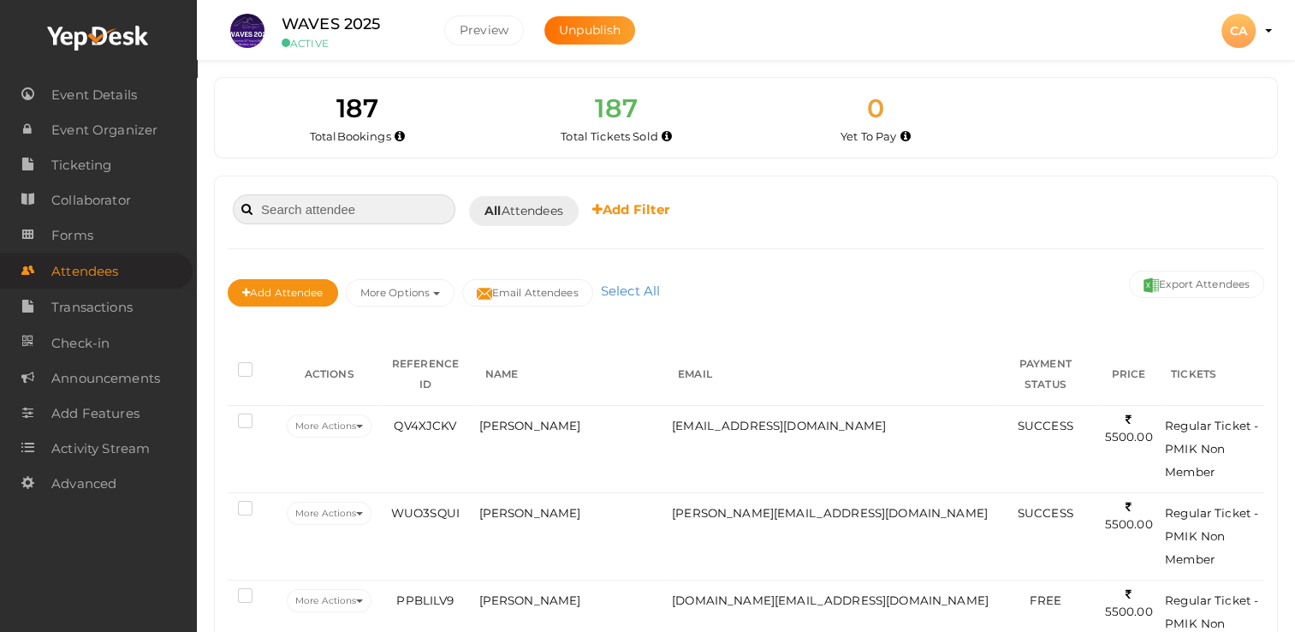
click at [297, 209] on input at bounding box center [344, 209] width 223 height 30
paste input "[PERSON_NAME]"
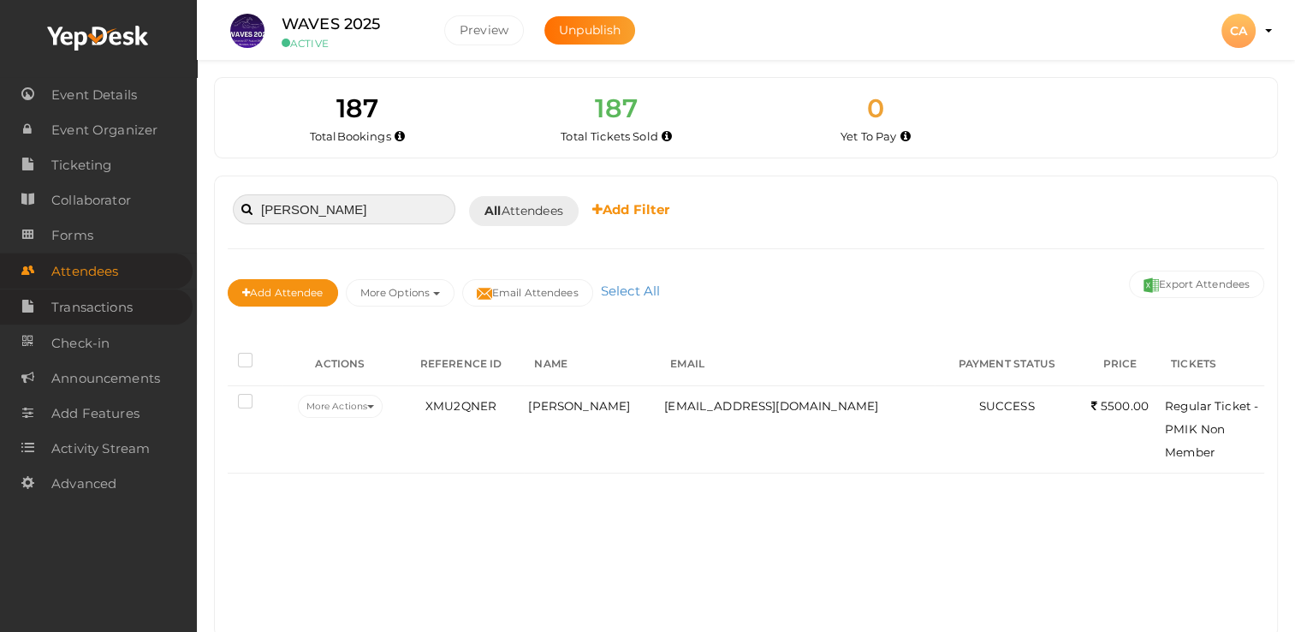
type input "[PERSON_NAME]"
click at [89, 308] on span "Transactions" at bounding box center [91, 307] width 81 height 34
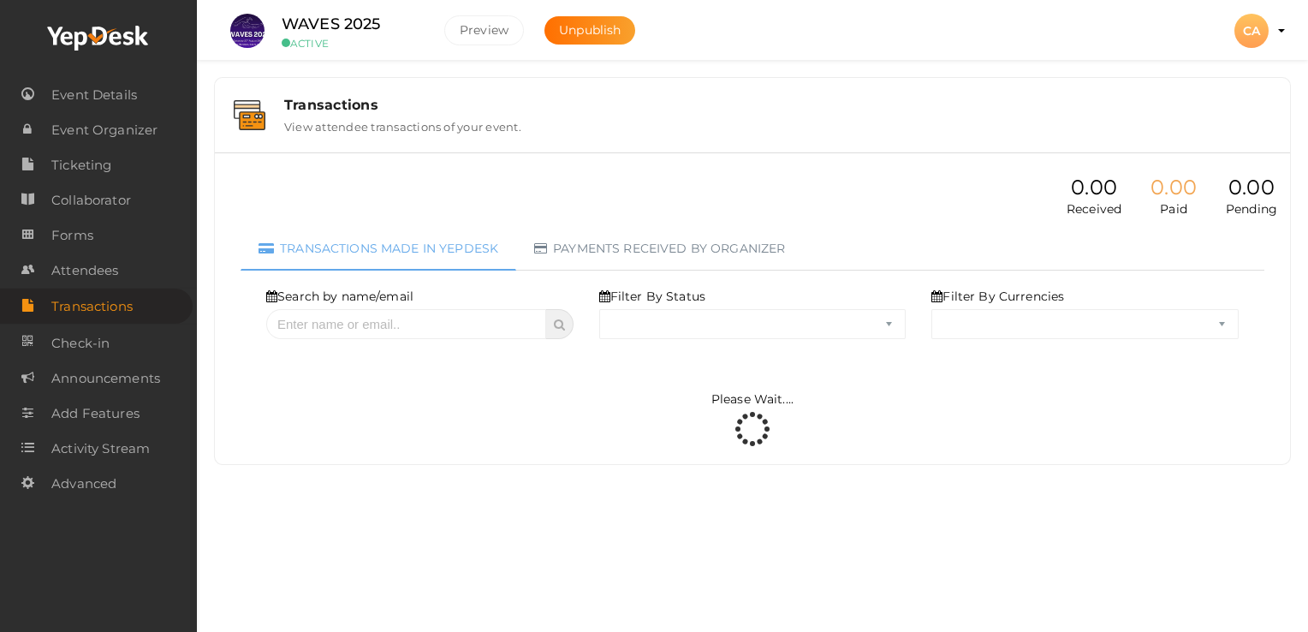
select select "ALL"
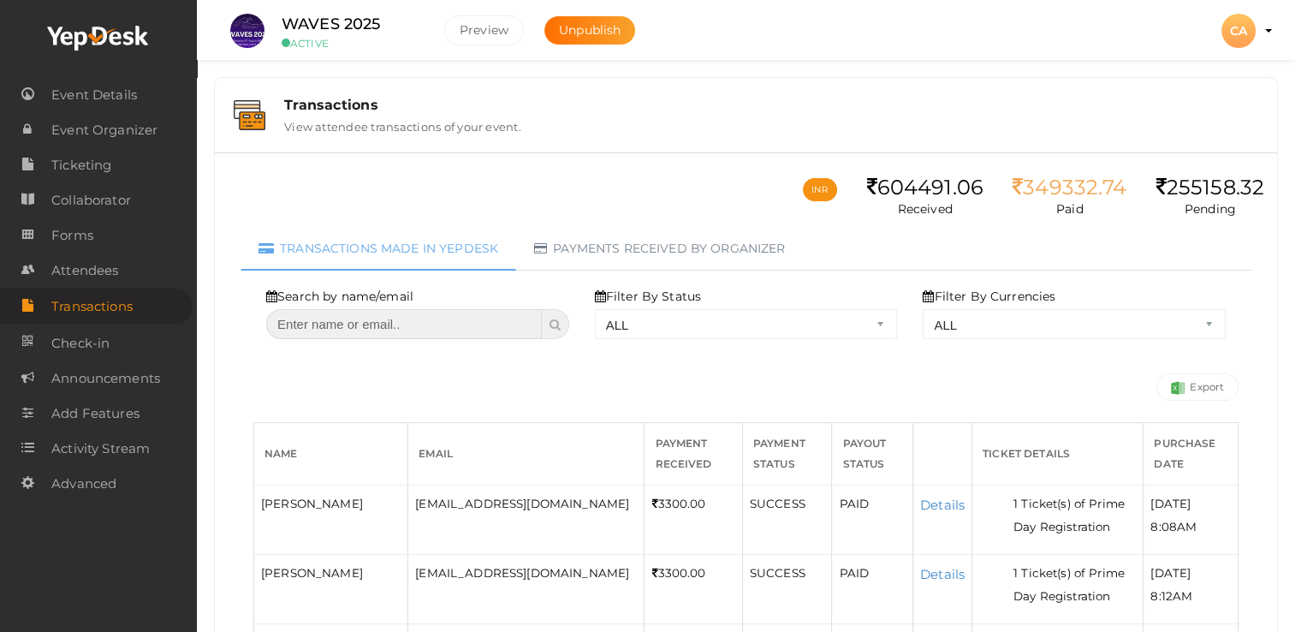
click at [370, 324] on input "text" at bounding box center [404, 324] width 276 height 30
paste input "[PERSON_NAME]"
type input "[PERSON_NAME]"
click at [555, 326] on icon at bounding box center [555, 324] width 11 height 12
select select "? string:ALL ?"
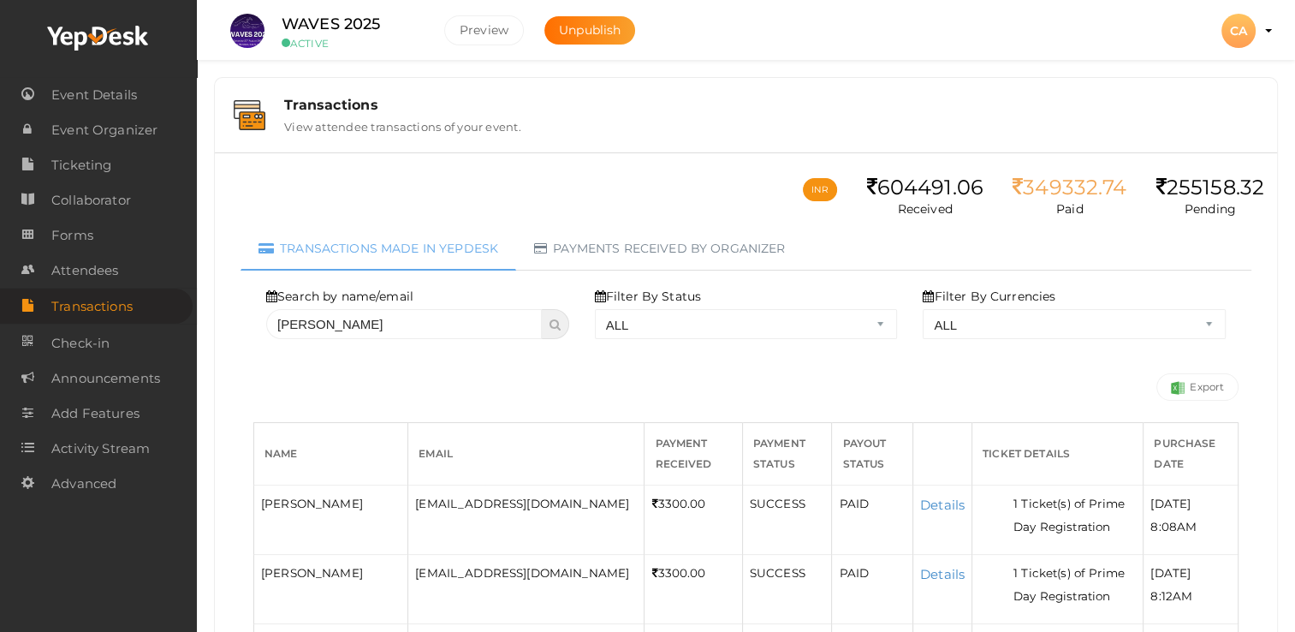
select select "? string:ALL ?"
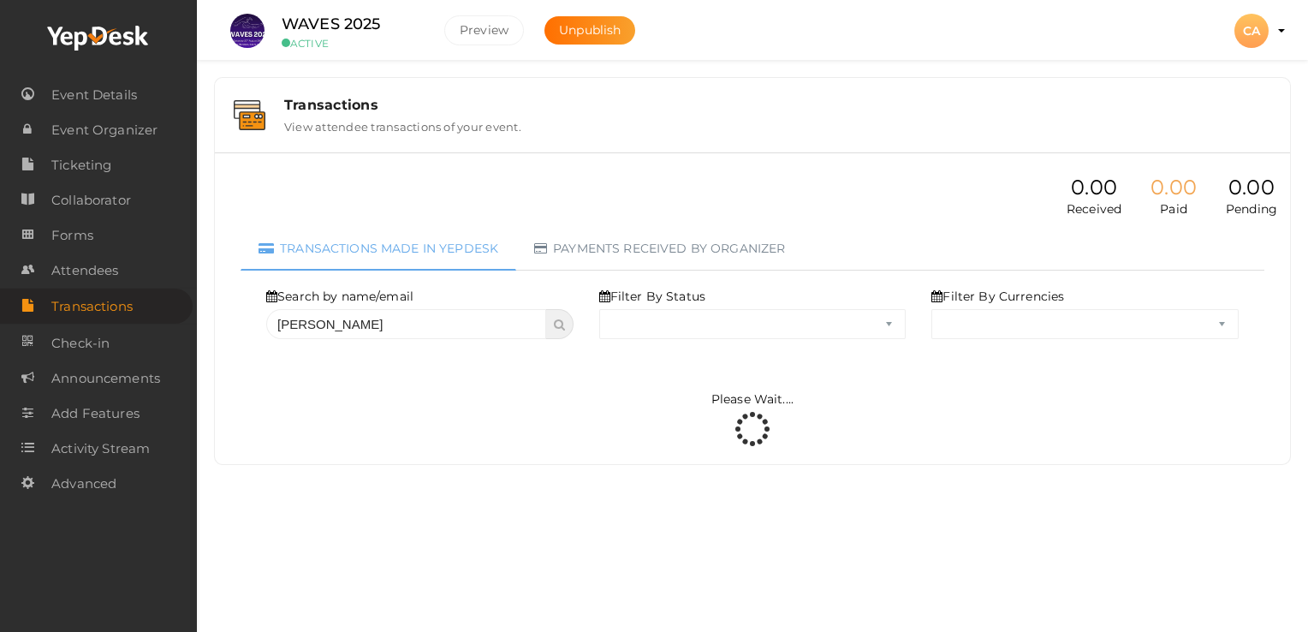
select select "ALL"
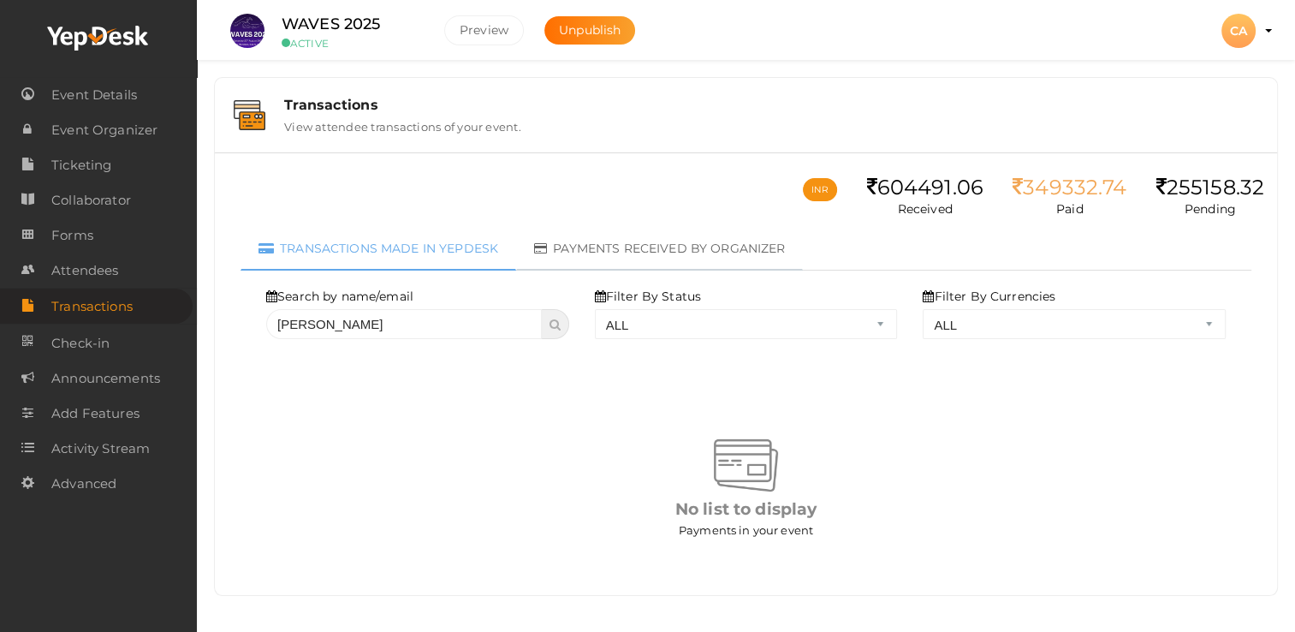
click at [705, 249] on link "Payments received by organizer" at bounding box center [659, 249] width 287 height 44
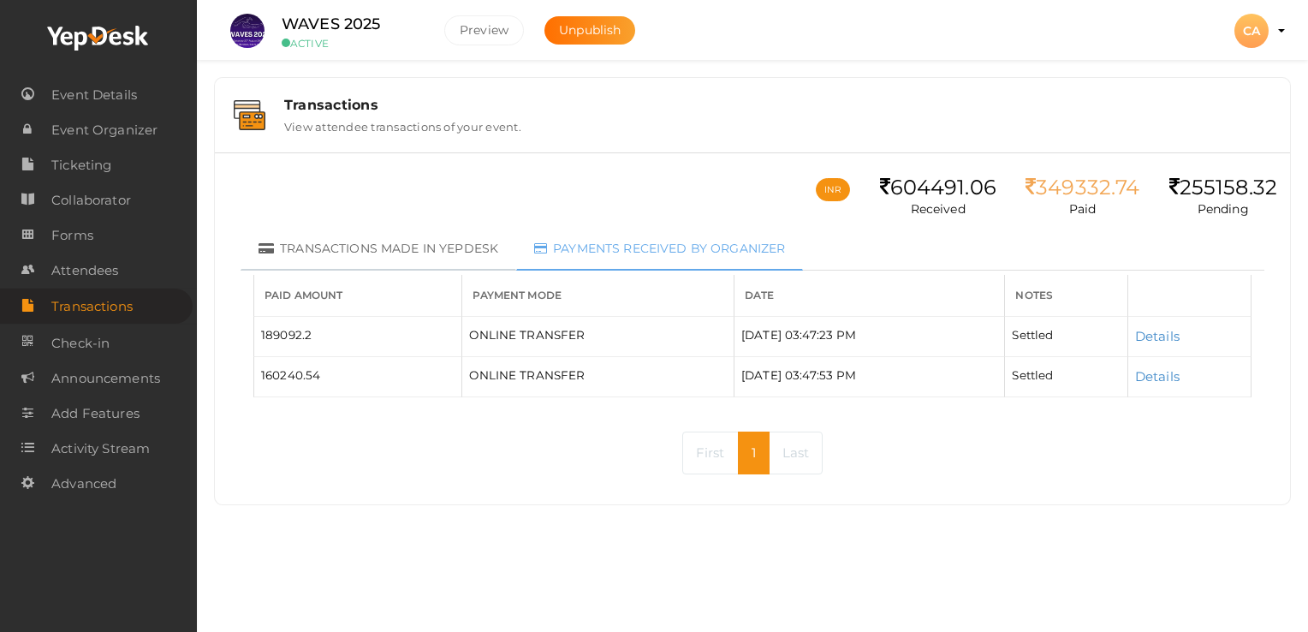
click at [424, 236] on link "Transactions made in Yepdesk" at bounding box center [379, 249] width 276 height 44
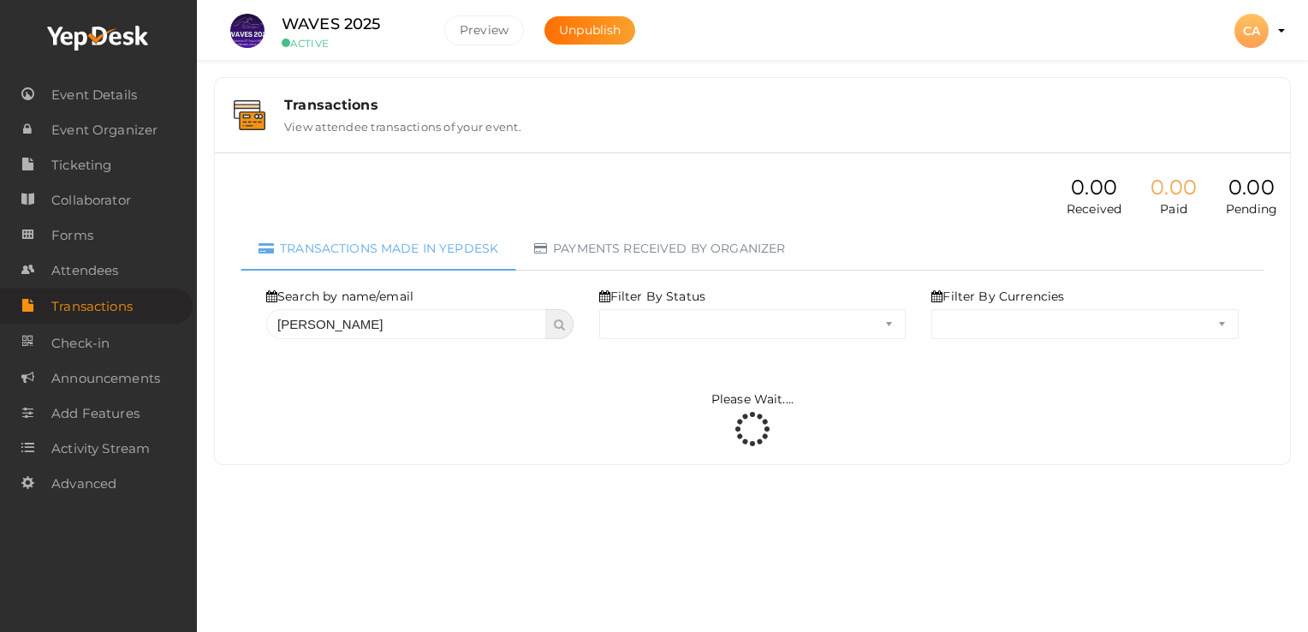
select select "ALL"
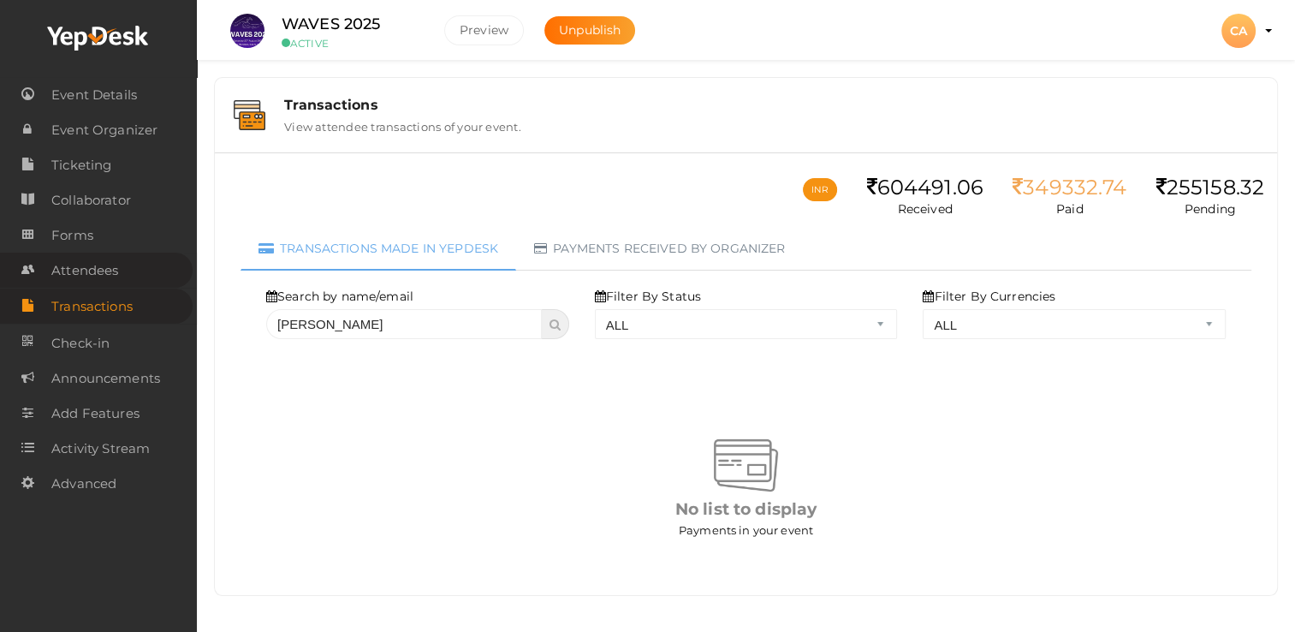
click at [85, 272] on span "Attendees" at bounding box center [84, 270] width 67 height 34
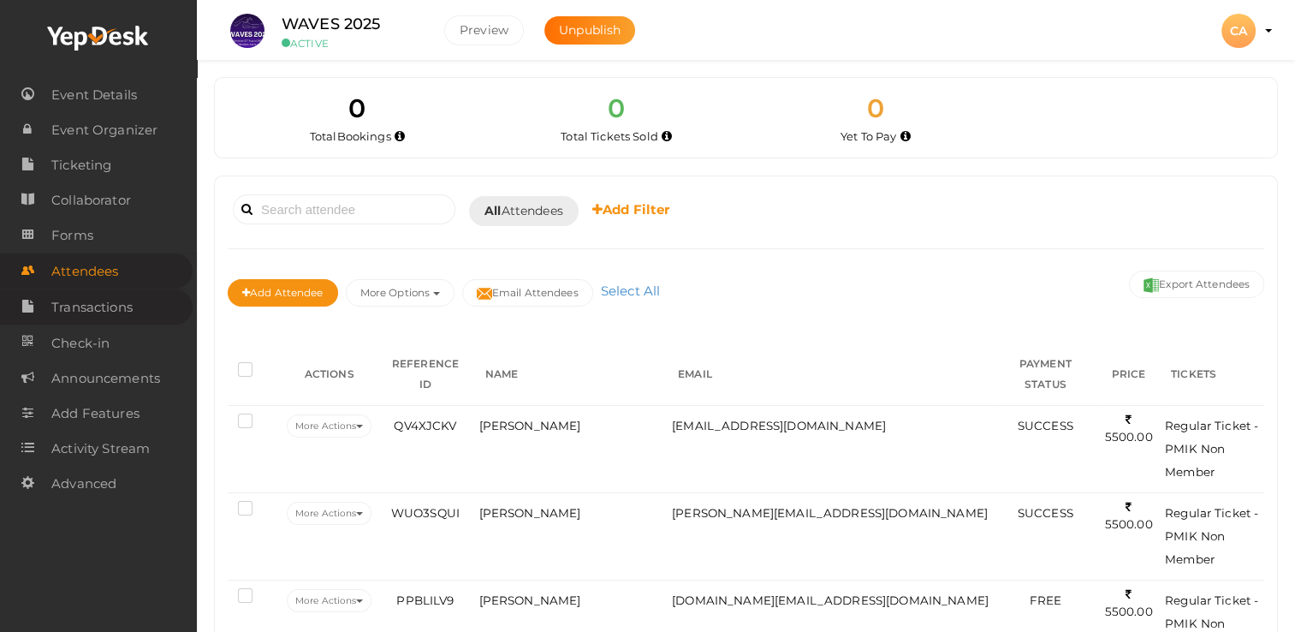
click at [96, 312] on span "Transactions" at bounding box center [91, 307] width 81 height 34
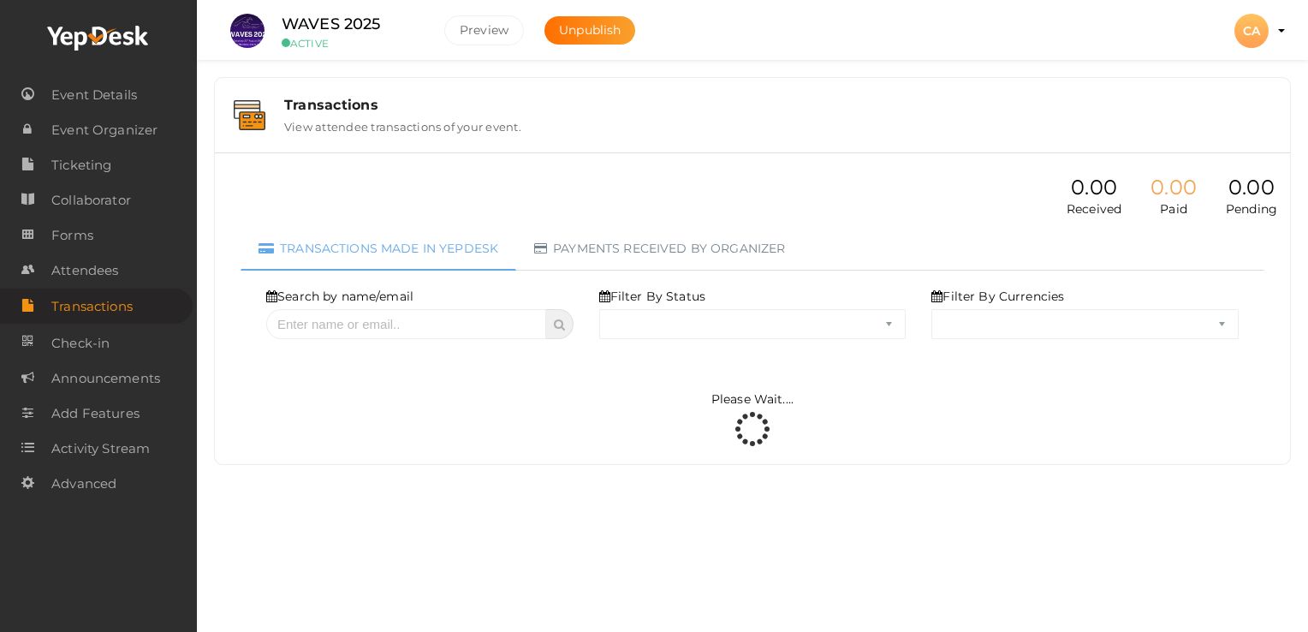
select select "ALL"
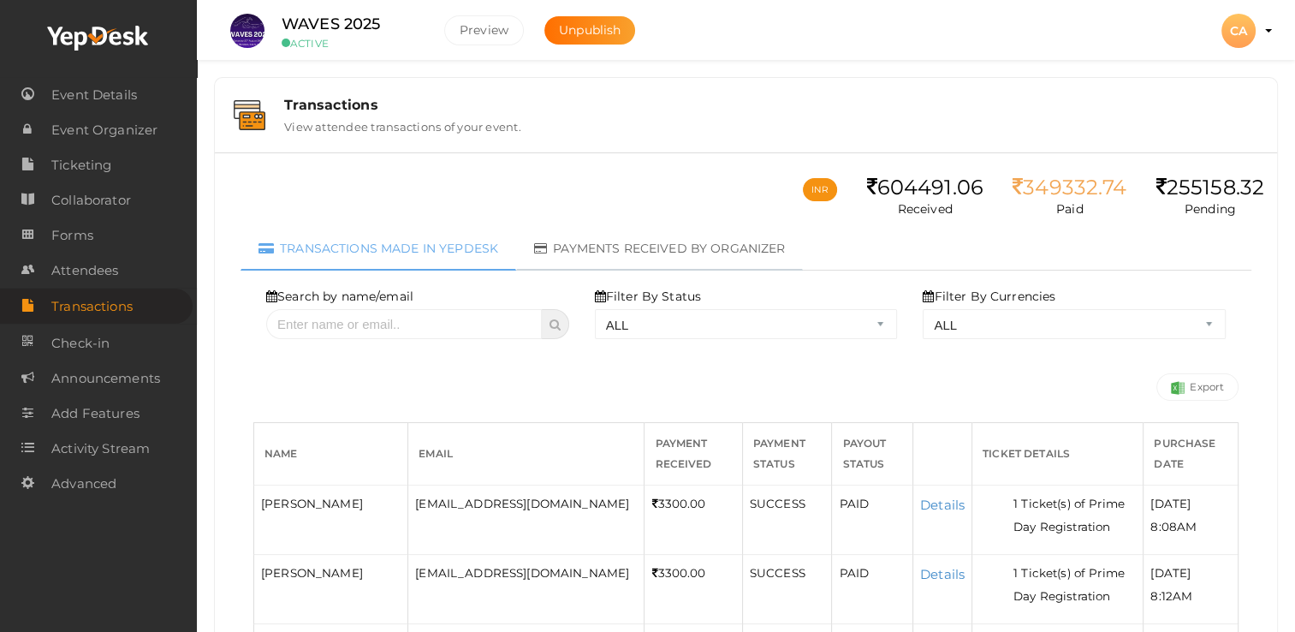
click at [616, 235] on link "Payments received by organizer" at bounding box center [659, 249] width 287 height 44
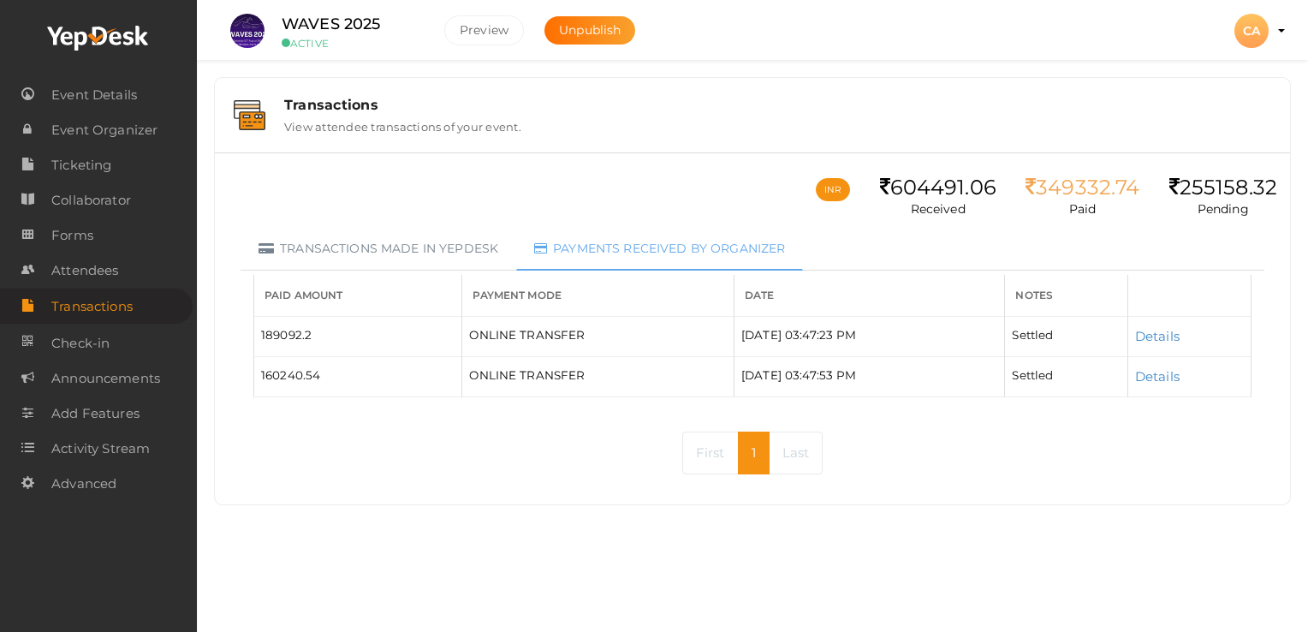
click at [781, 453] on link "Last" at bounding box center [796, 452] width 55 height 43
click at [377, 252] on link "Transactions made in Yepdesk" at bounding box center [379, 249] width 276 height 44
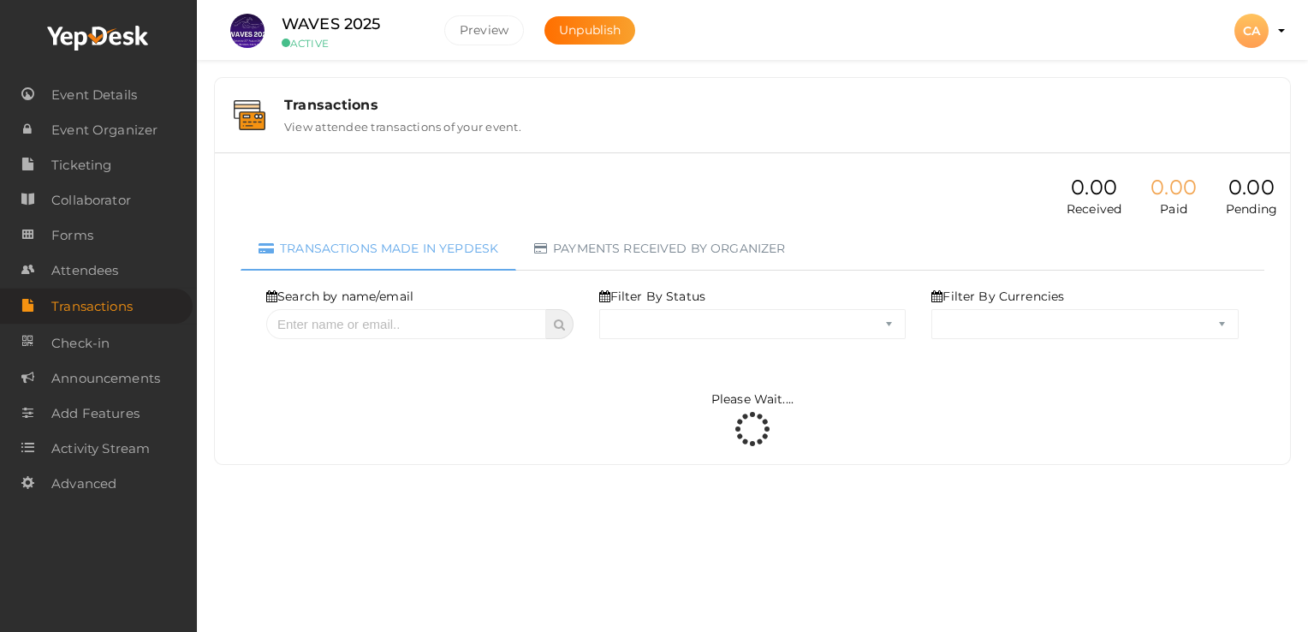
select select "ALL"
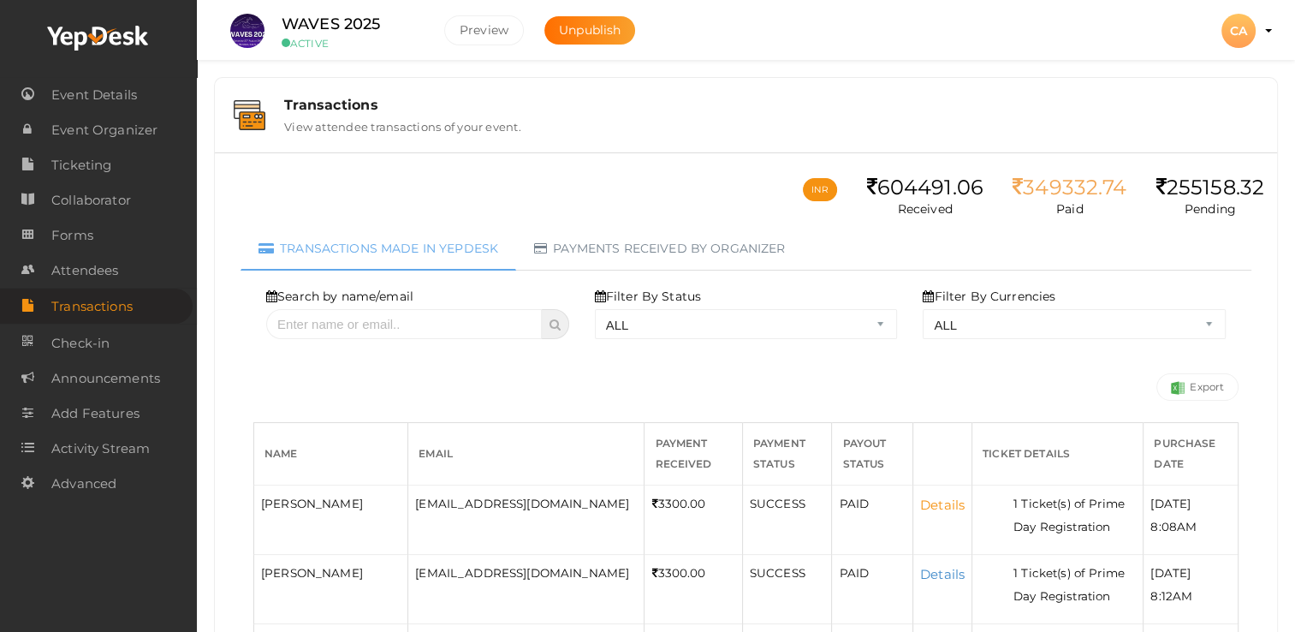
scroll to position [86, 0]
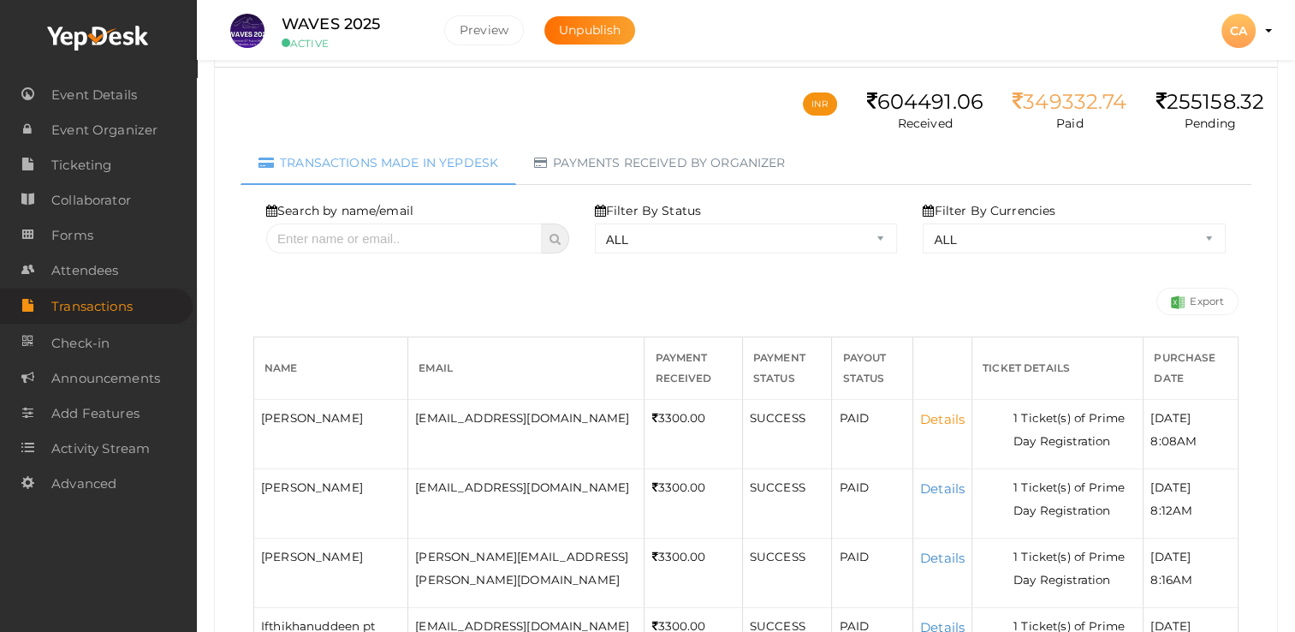
click at [921, 422] on link "Details" at bounding box center [942, 419] width 45 height 16
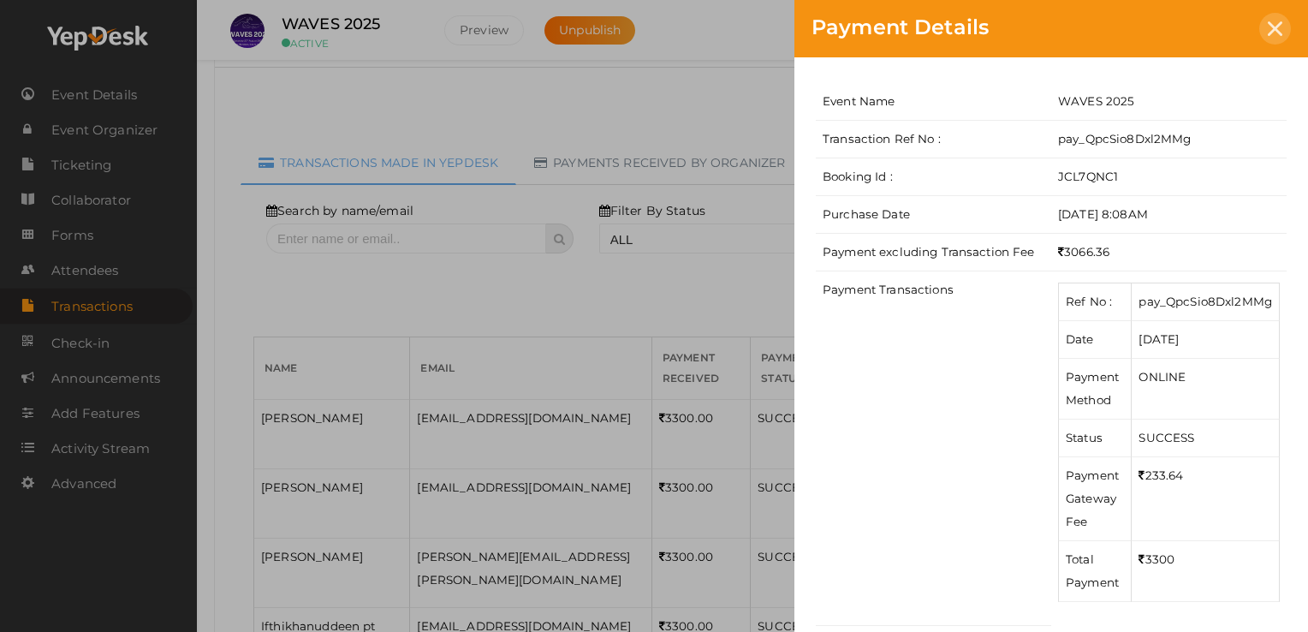
click at [1277, 16] on div at bounding box center [1275, 29] width 32 height 32
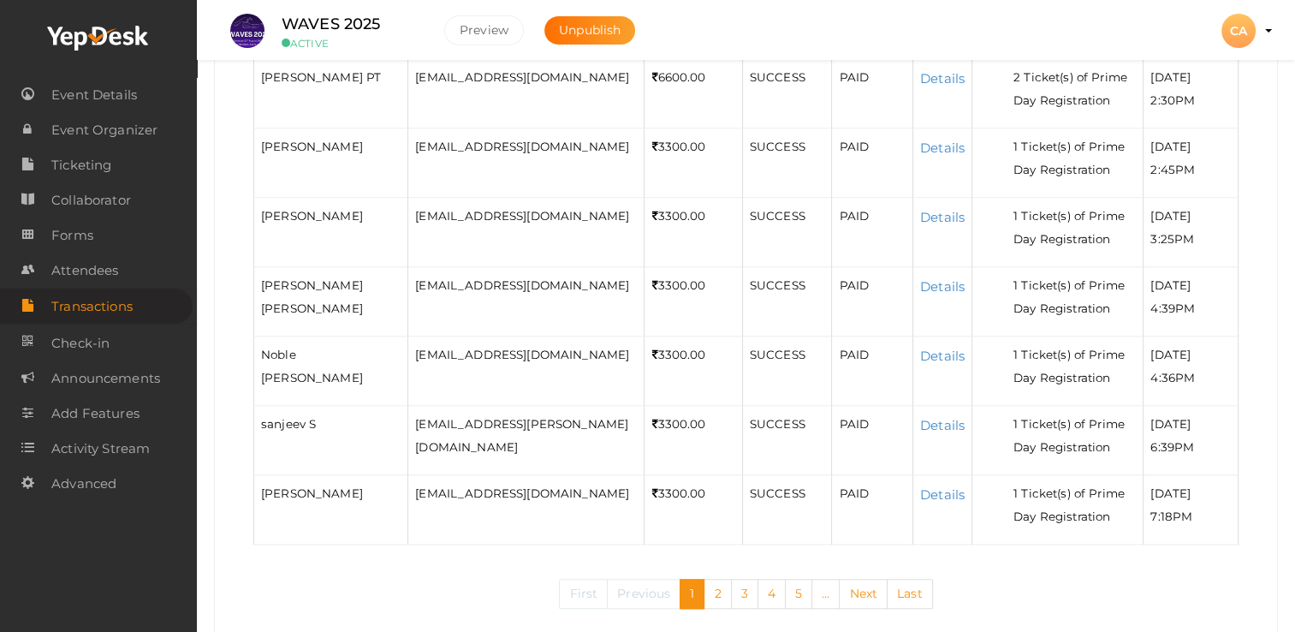
scroll to position [1541, 0]
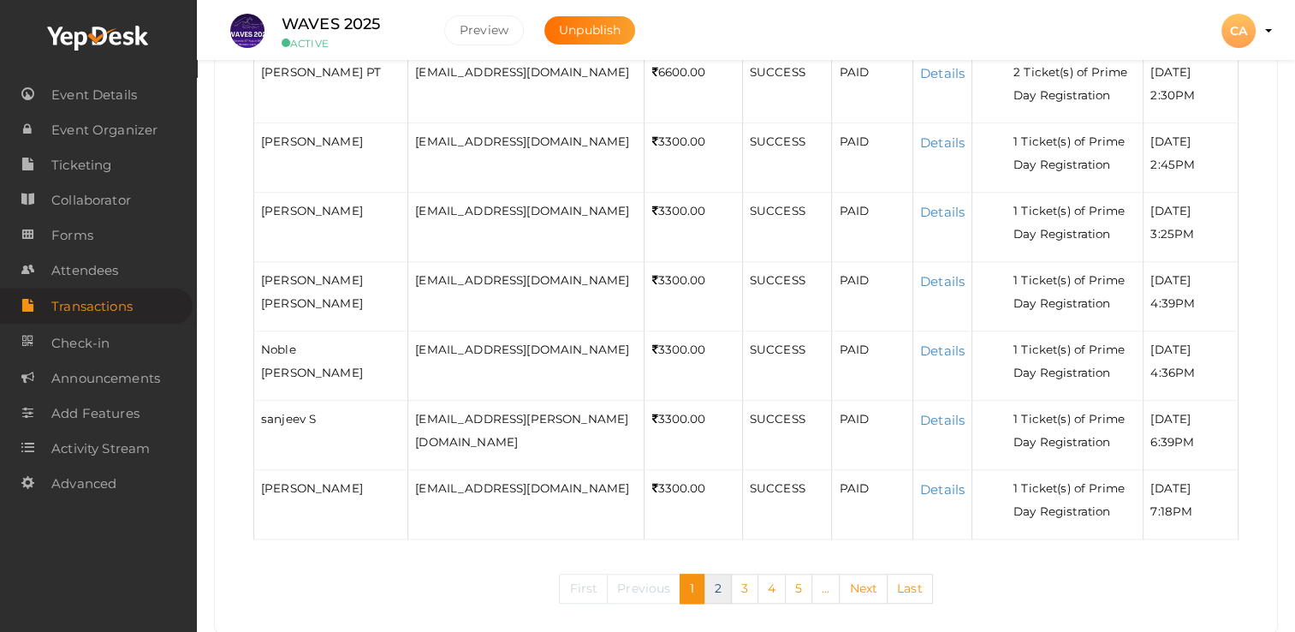
drag, startPoint x: 727, startPoint y: 588, endPoint x: 740, endPoint y: 587, distance: 12.9
click at [727, 588] on link "2" at bounding box center [717, 589] width 27 height 30
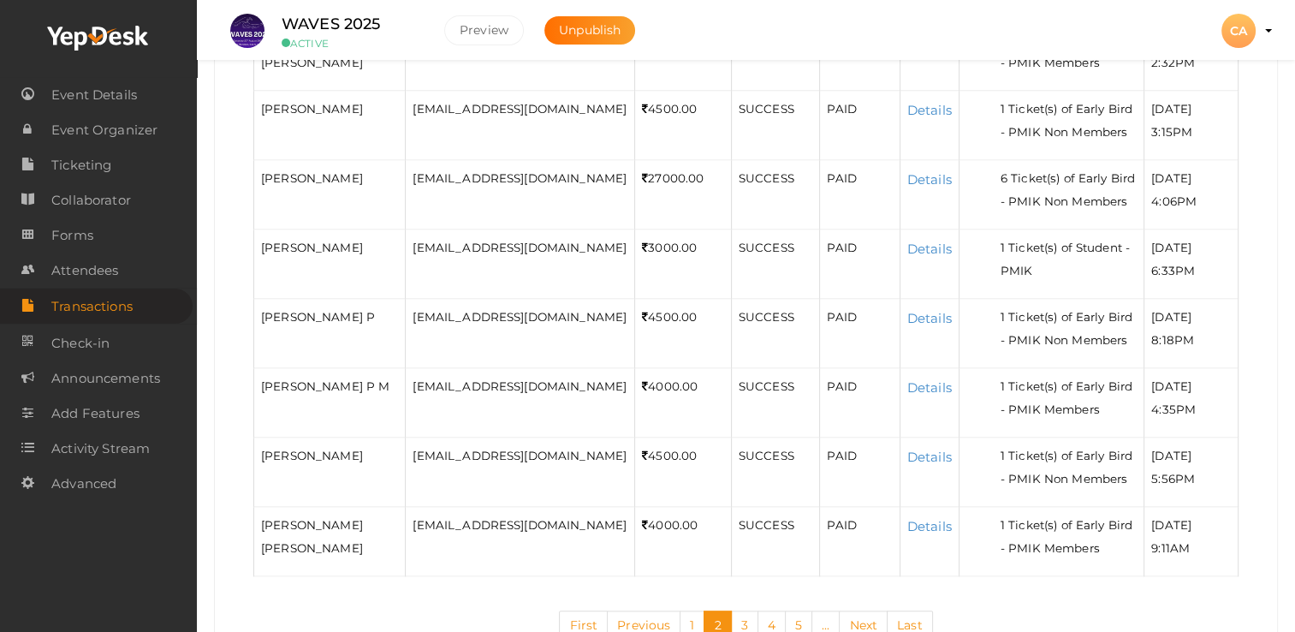
scroll to position [1787, 0]
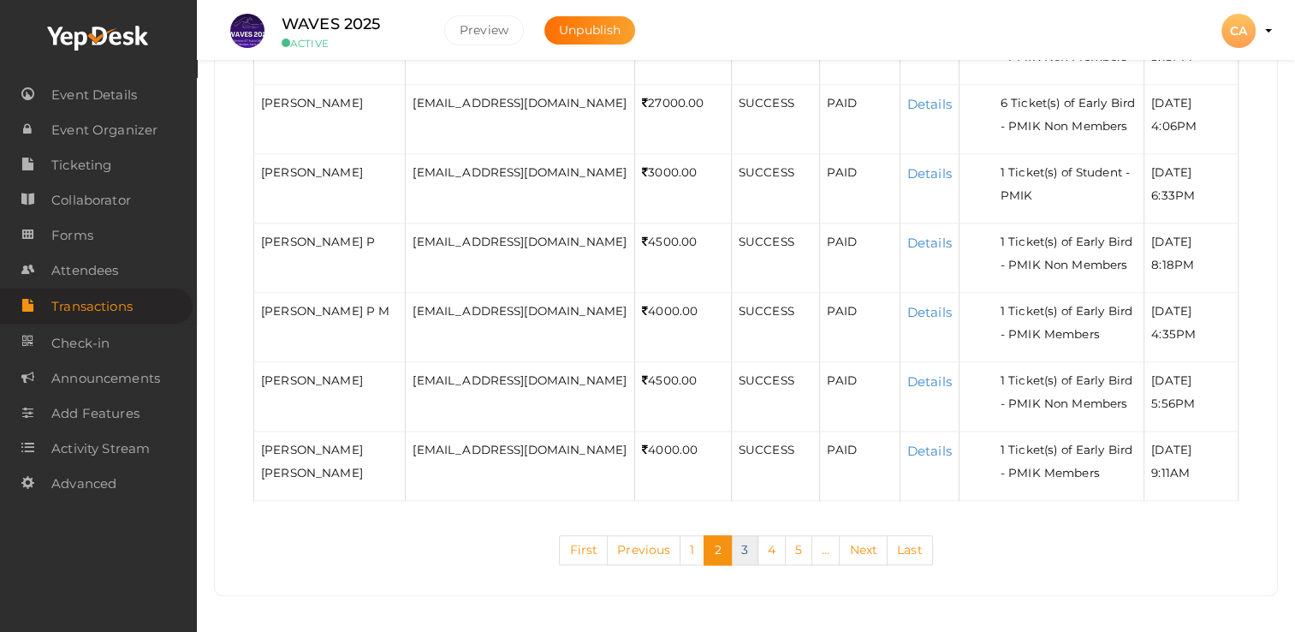
click at [741, 552] on link "3" at bounding box center [744, 550] width 27 height 30
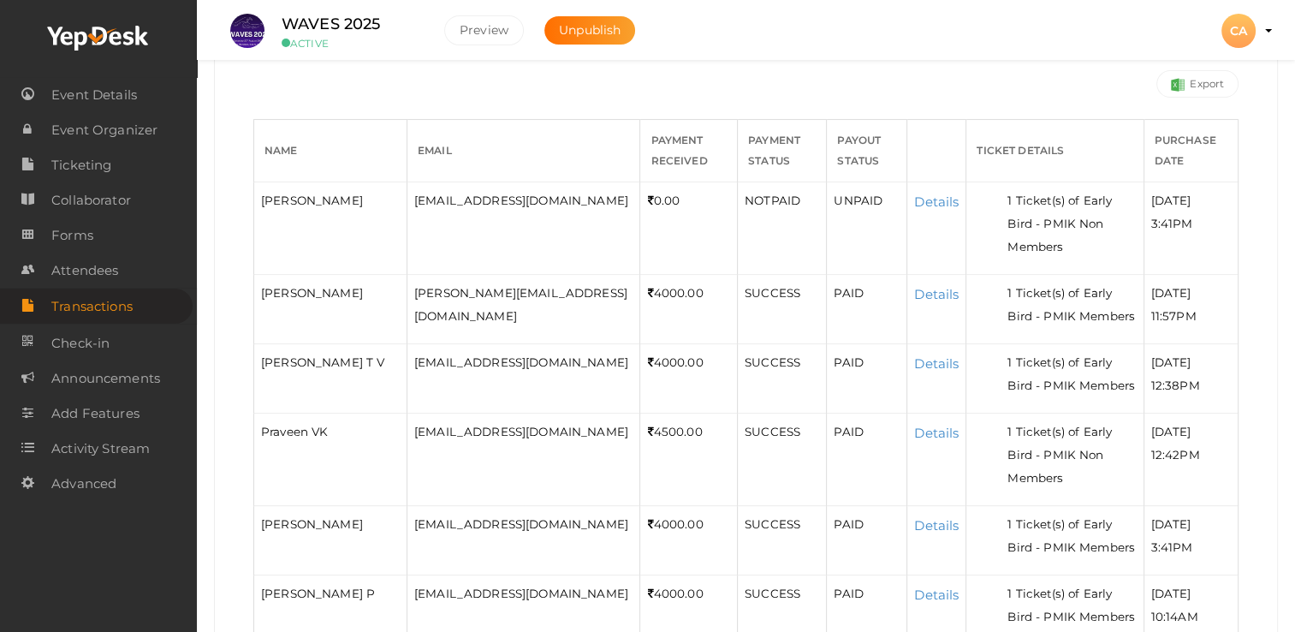
scroll to position [171, 0]
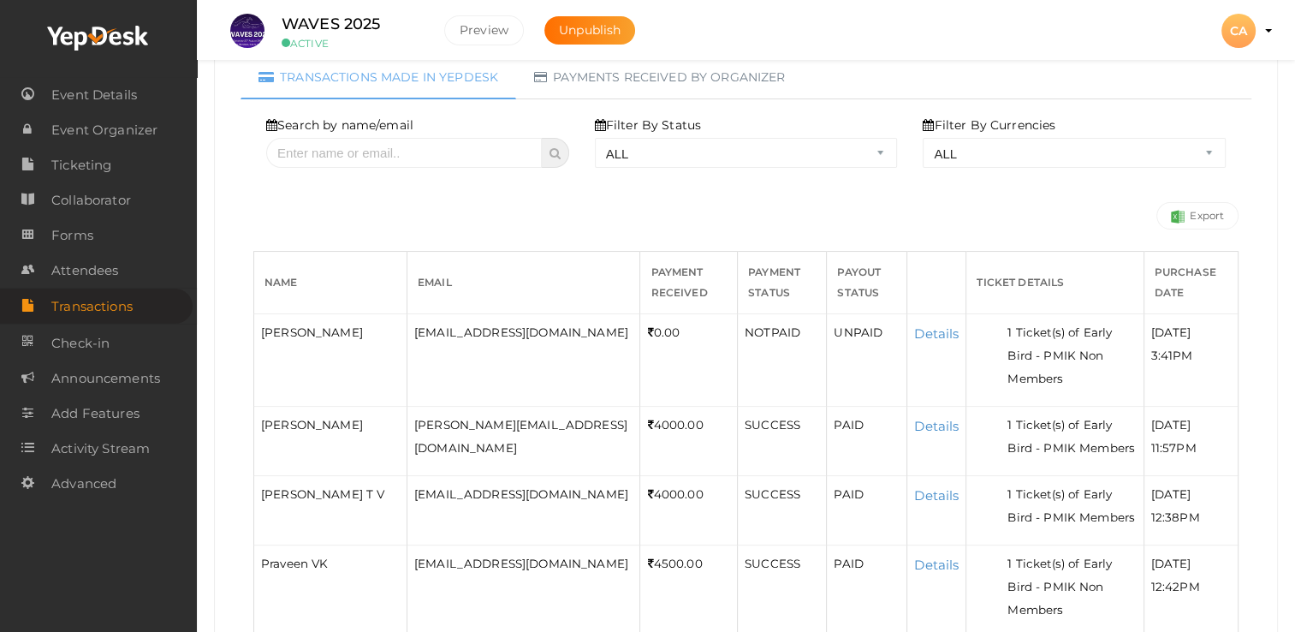
click at [745, 334] on span "NOTPAID" at bounding box center [773, 332] width 56 height 14
click at [1184, 354] on div "[DATE] 3:41PM" at bounding box center [1191, 344] width 80 height 46
click at [1199, 211] on link "Export" at bounding box center [1198, 215] width 82 height 27
click at [446, 156] on input "text" at bounding box center [404, 153] width 276 height 30
paste input "[DOMAIN_NAME]"
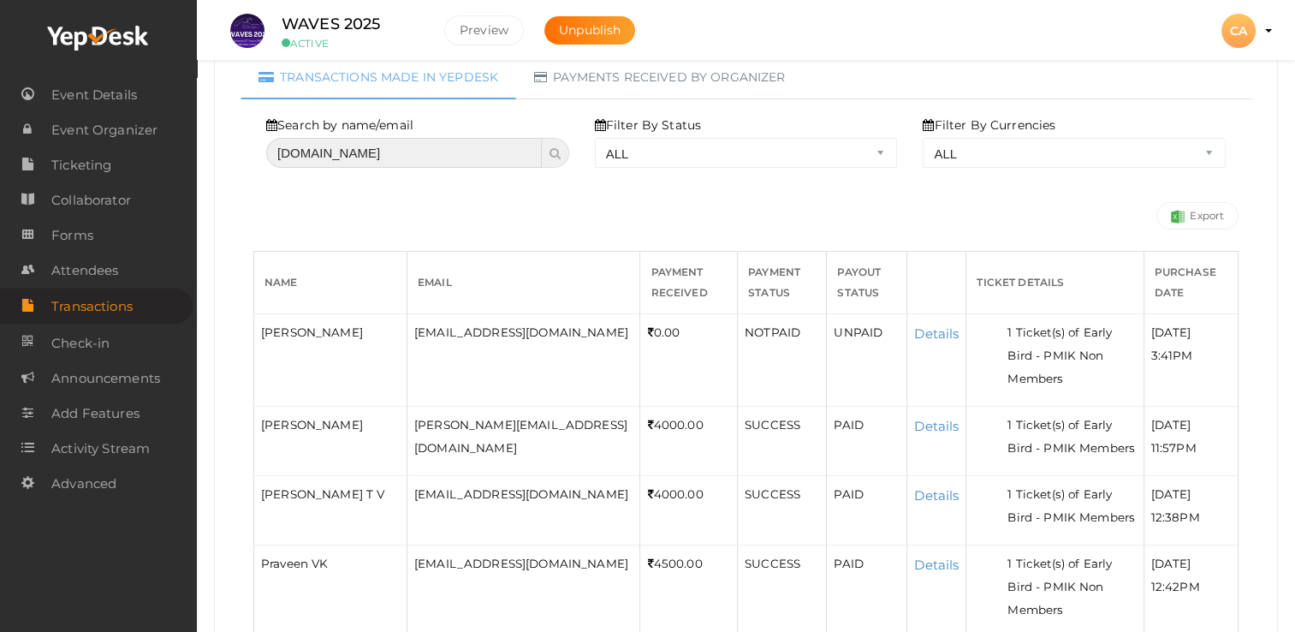
type input "[DOMAIN_NAME]"
click at [555, 156] on icon at bounding box center [555, 153] width 11 height 12
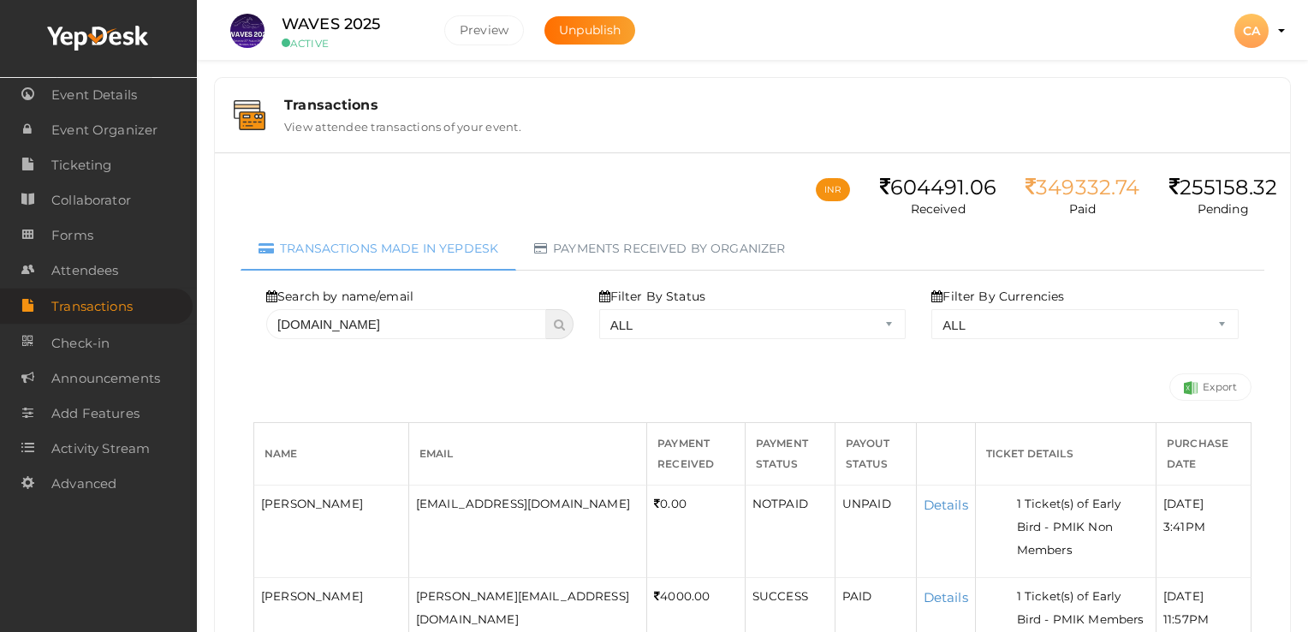
select select "? string:ALL ?"
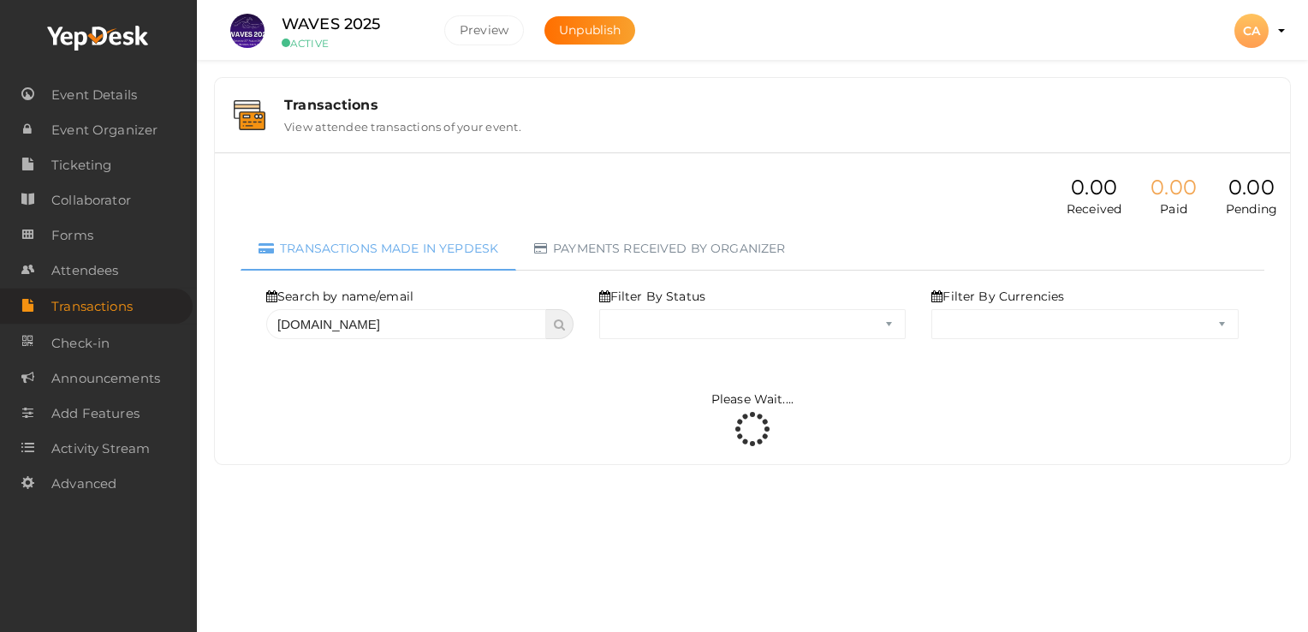
select select "ALL"
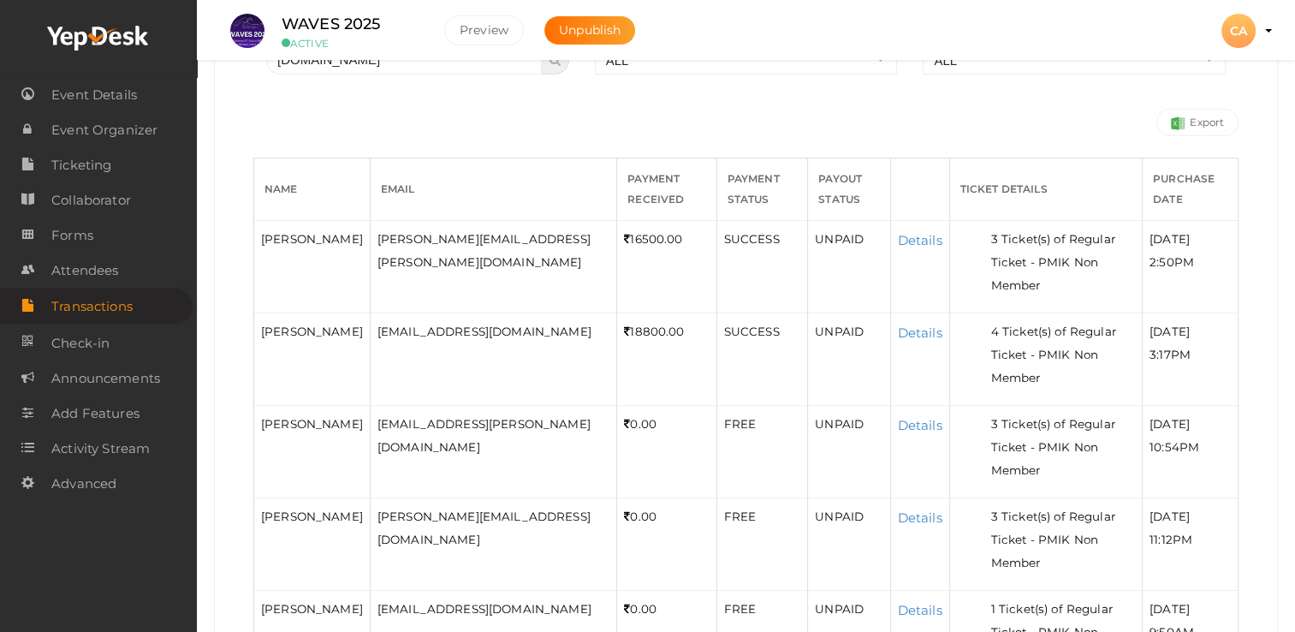
scroll to position [193, 0]
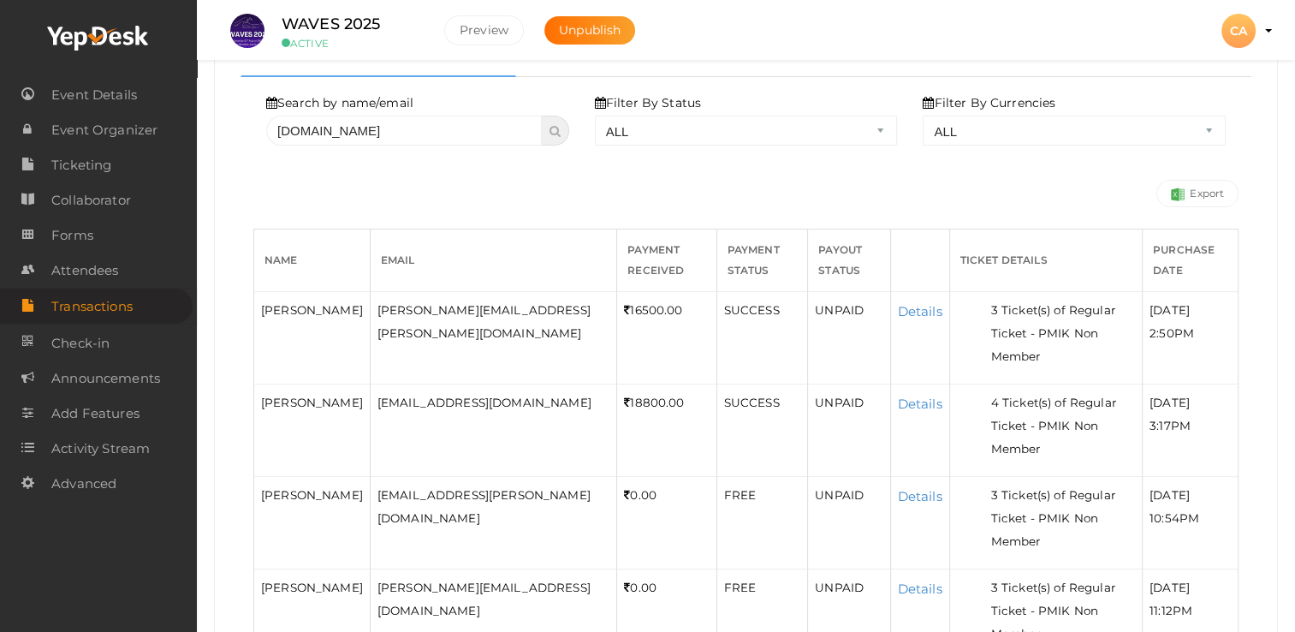
click at [320, 399] on span "[PERSON_NAME]" at bounding box center [312, 403] width 102 height 14
click at [898, 306] on link "Details" at bounding box center [920, 311] width 45 height 16
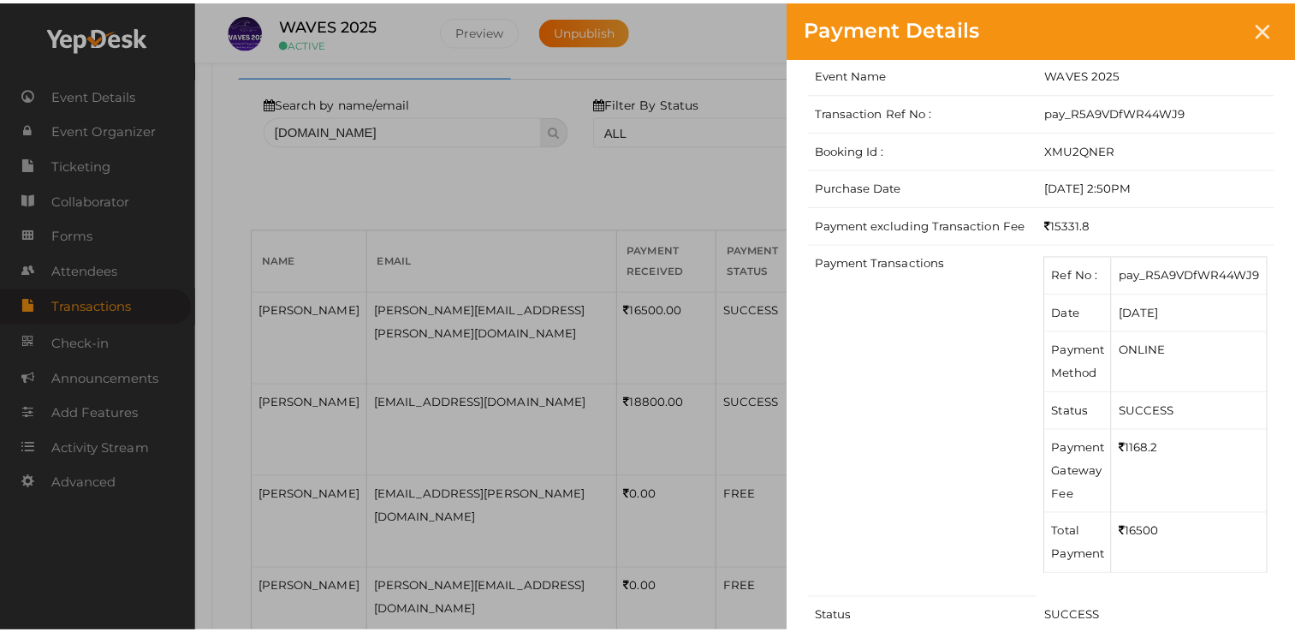
scroll to position [0, 0]
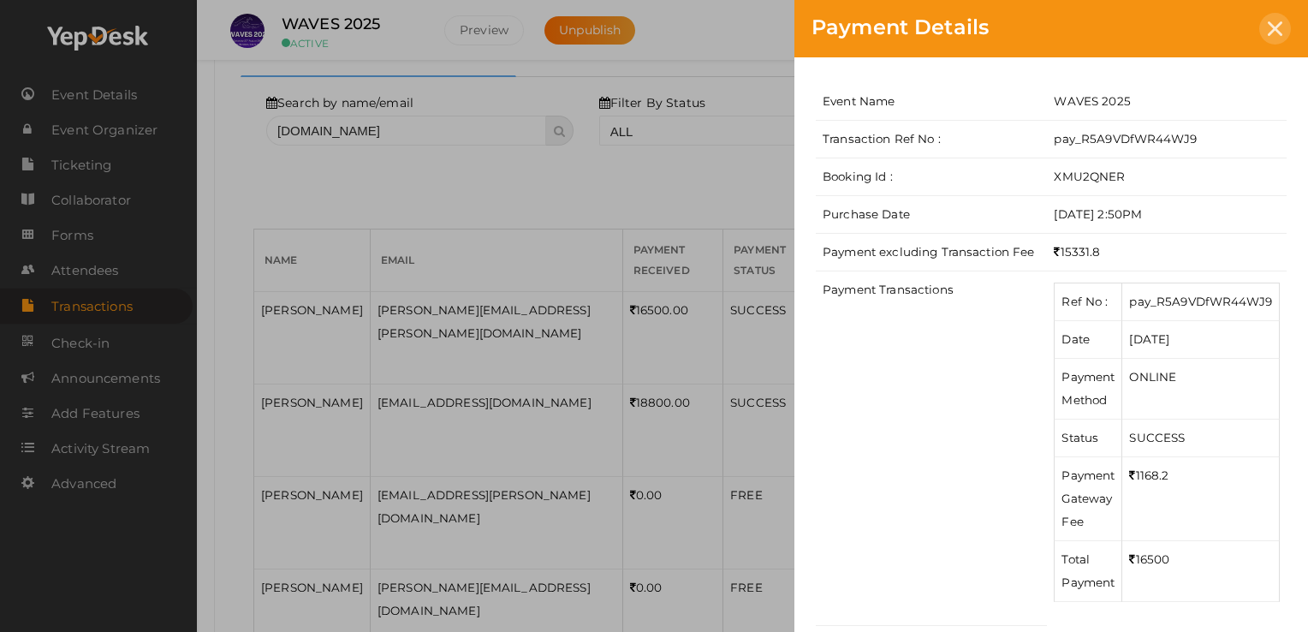
click at [1281, 33] on icon at bounding box center [1275, 28] width 15 height 15
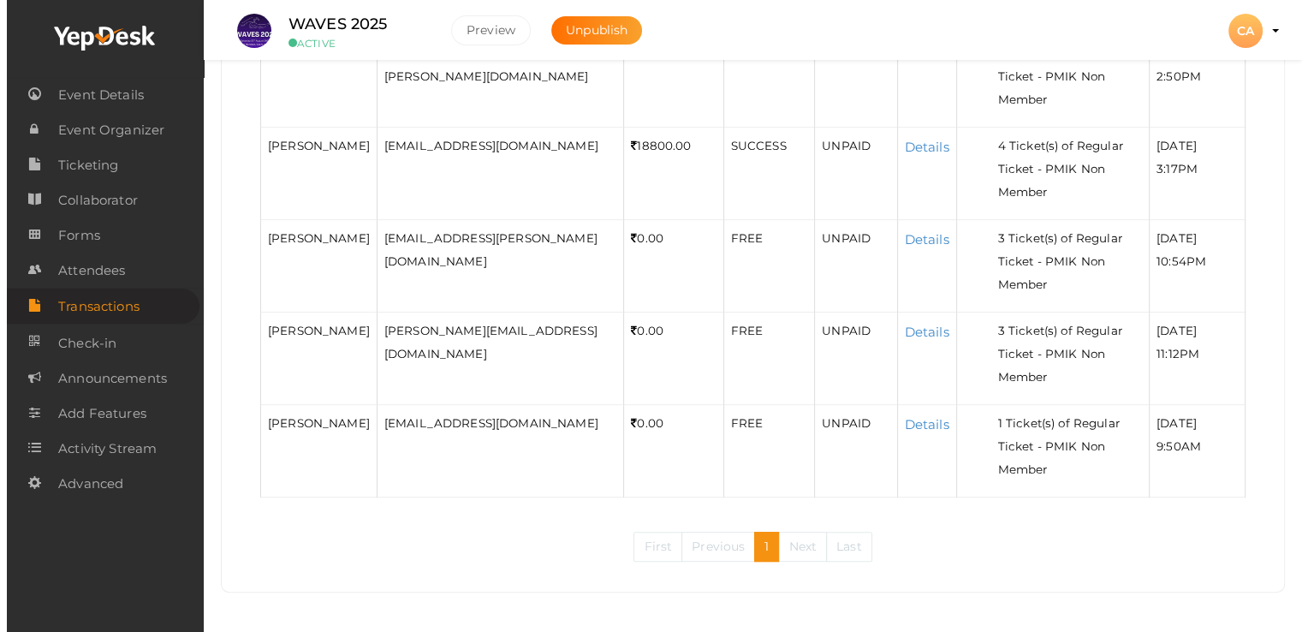
scroll to position [279, 0]
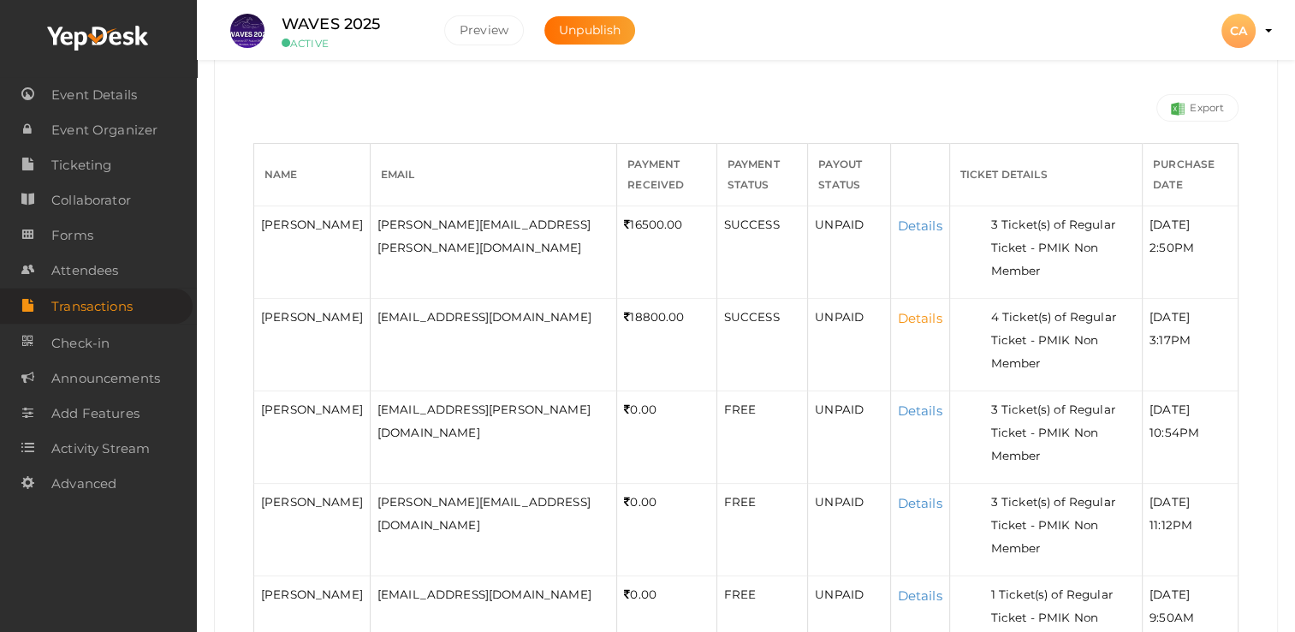
click at [905, 318] on link "Details" at bounding box center [920, 318] width 45 height 16
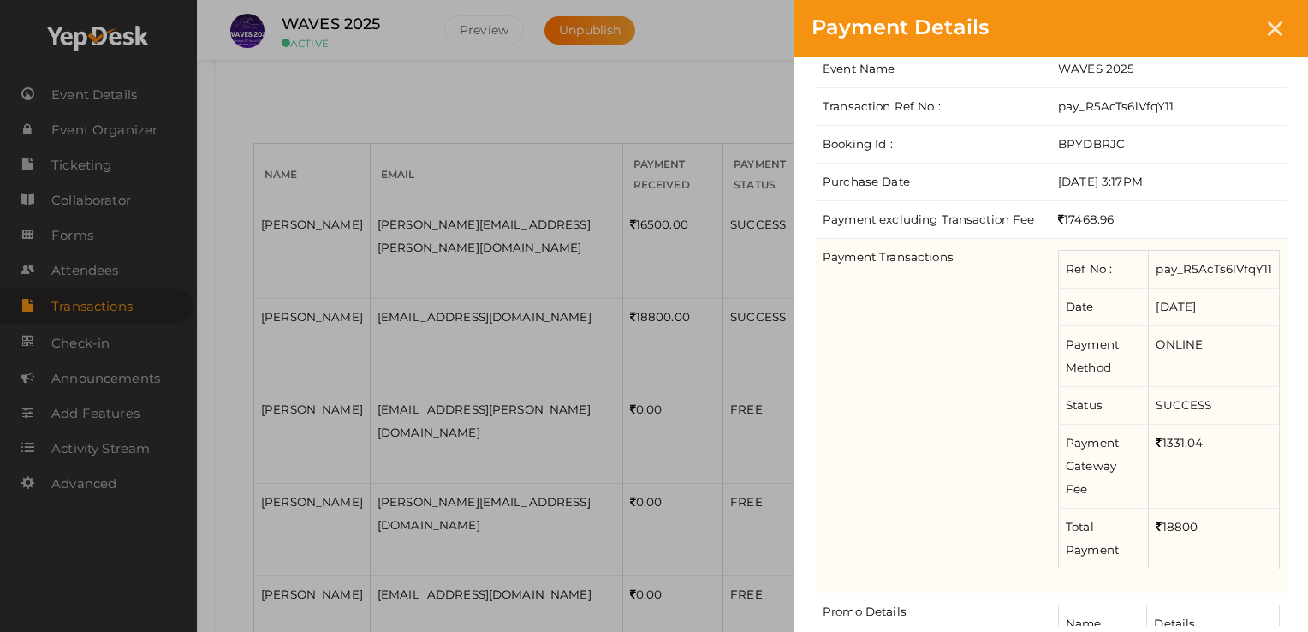
scroll to position [0, 0]
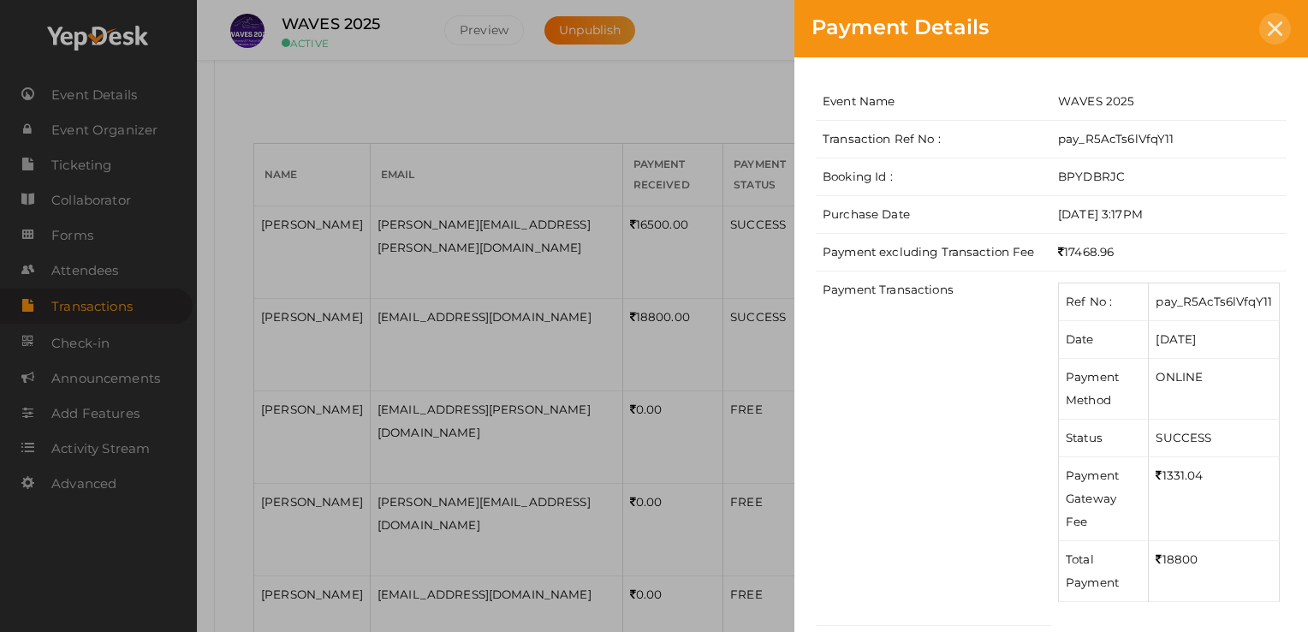
click at [1273, 22] on icon at bounding box center [1275, 28] width 15 height 15
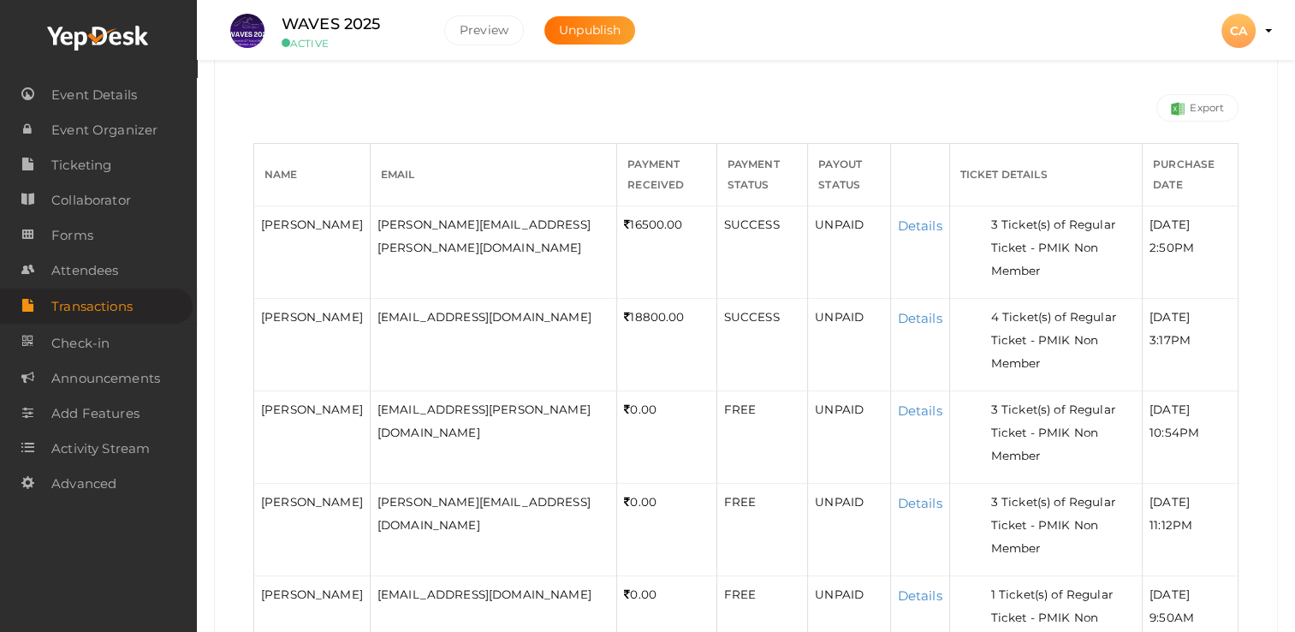
click at [910, 212] on td "Details" at bounding box center [919, 251] width 59 height 92
click at [901, 221] on link "Details" at bounding box center [920, 225] width 45 height 16
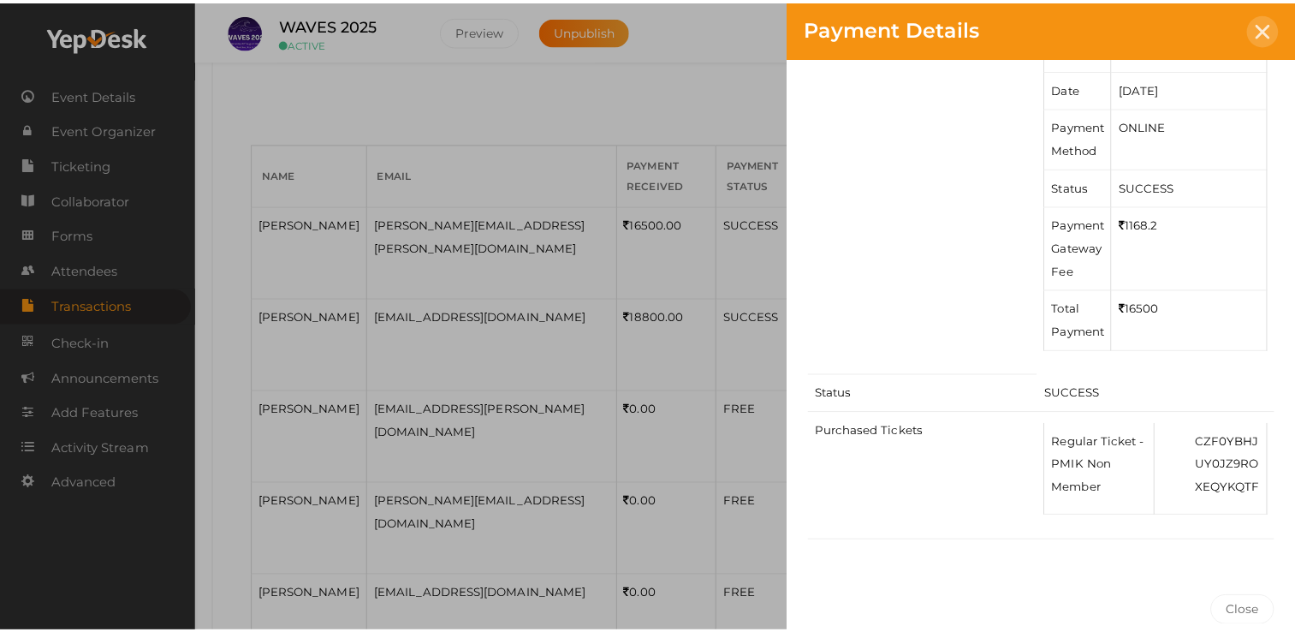
scroll to position [248, 0]
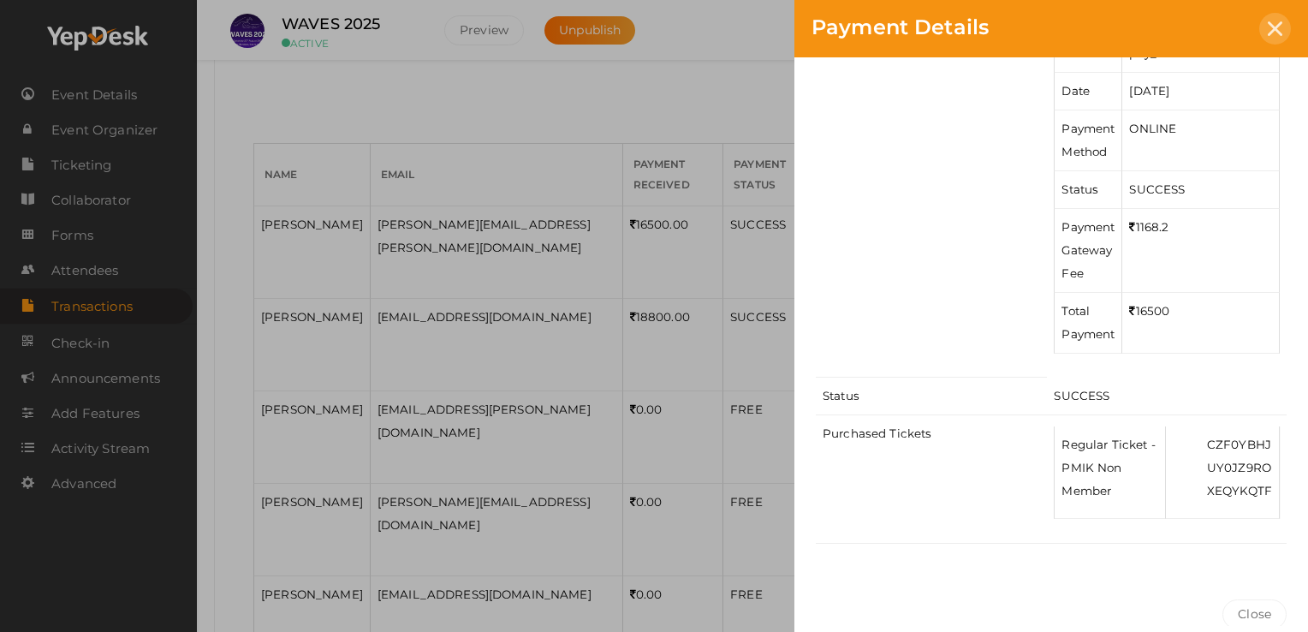
click at [1271, 37] on div at bounding box center [1275, 29] width 32 height 32
